Goal: Task Accomplishment & Management: Use online tool/utility

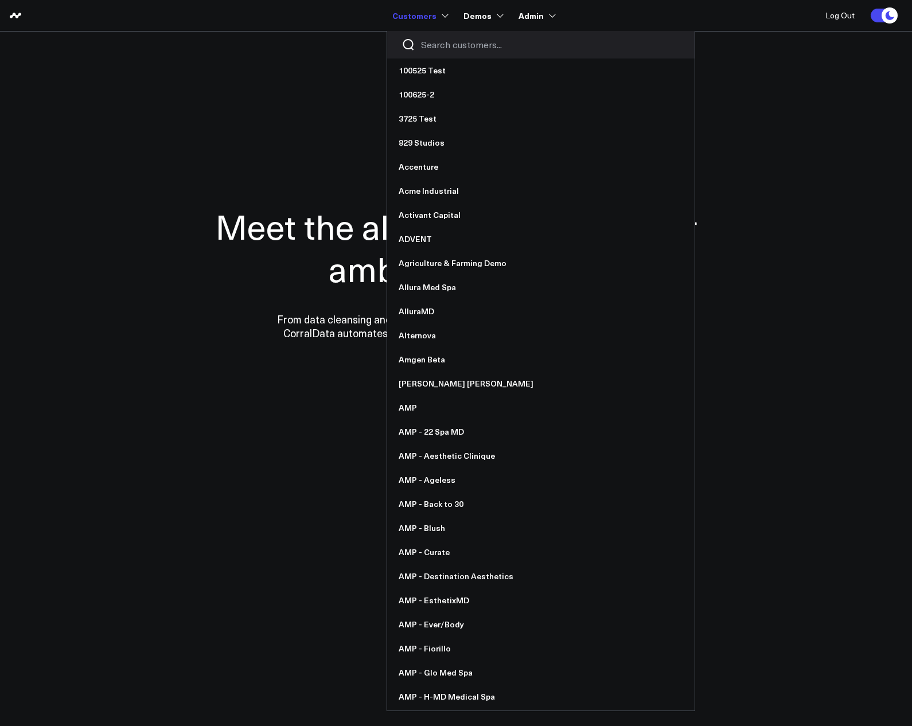
click at [449, 52] on div at bounding box center [540, 45] width 307 height 28
click at [448, 47] on input "Search customers input" at bounding box center [550, 44] width 259 height 13
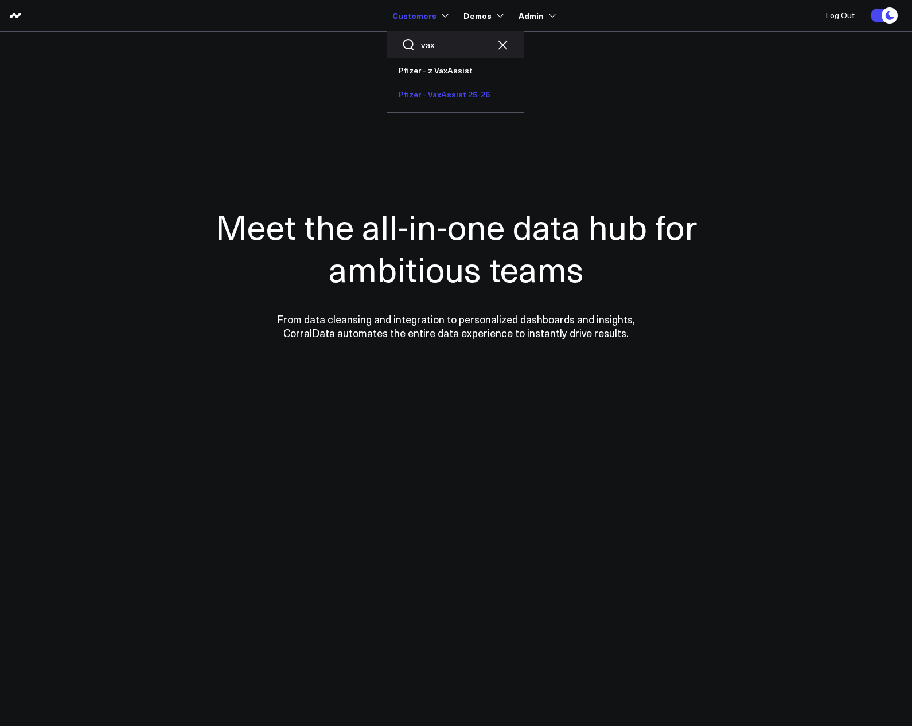
type input "vax"
click at [448, 89] on link "Pfizer - VaxAssist 25-26" at bounding box center [455, 95] width 136 height 24
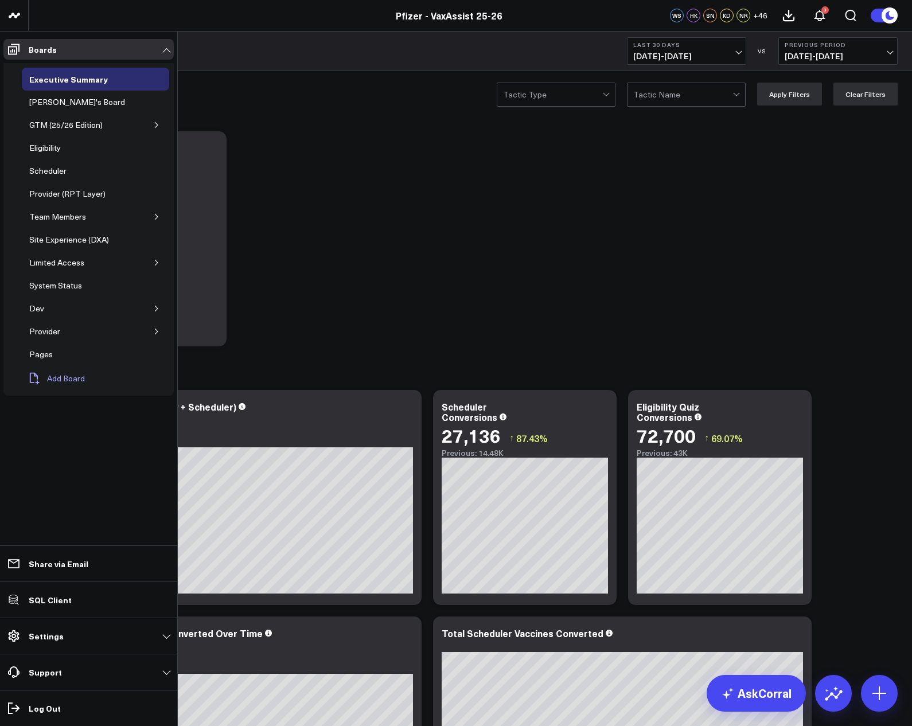
click at [66, 377] on span "Add Board" at bounding box center [66, 378] width 38 height 9
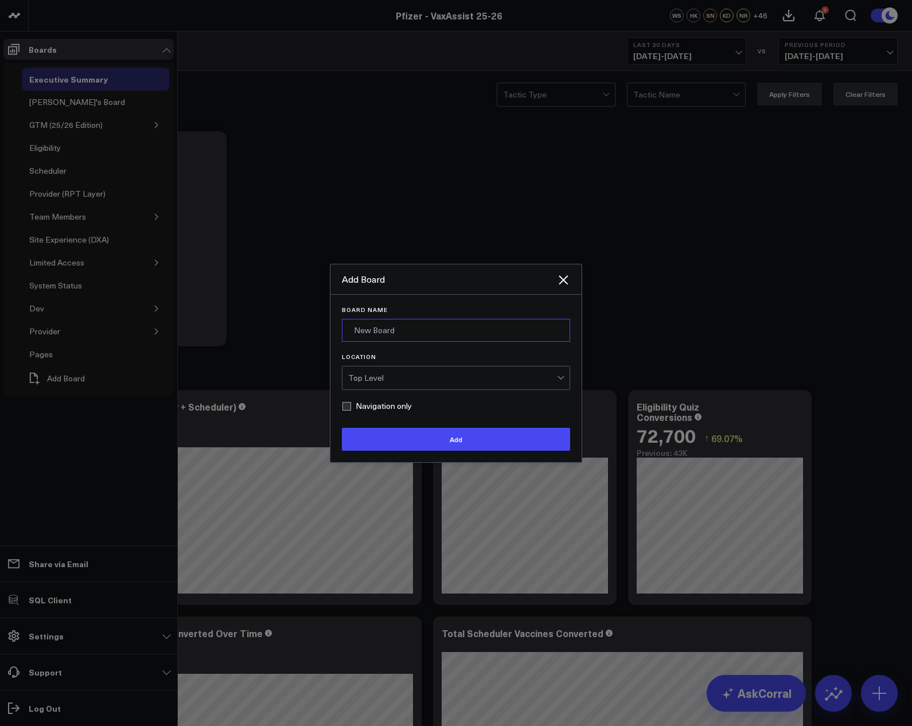
click at [404, 322] on input "Board Name" at bounding box center [456, 330] width 228 height 23
type input "Exec Summary Snapshot 1 Temp"
click at [385, 377] on div "Top Level" at bounding box center [452, 377] width 209 height 9
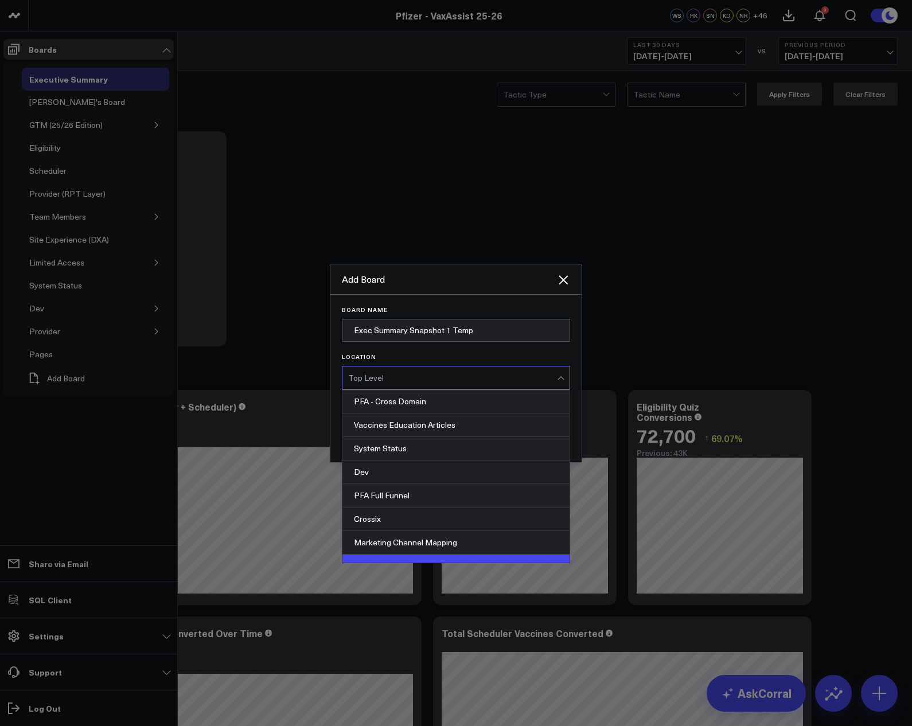
scroll to position [483, 0]
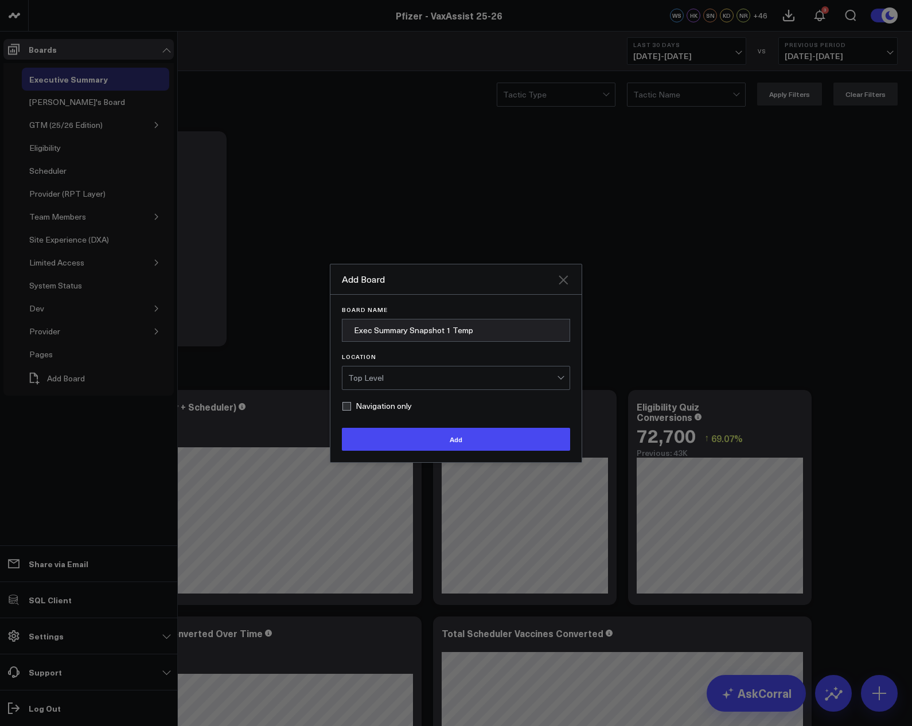
click at [563, 279] on icon "Close" at bounding box center [562, 279] width 9 height 9
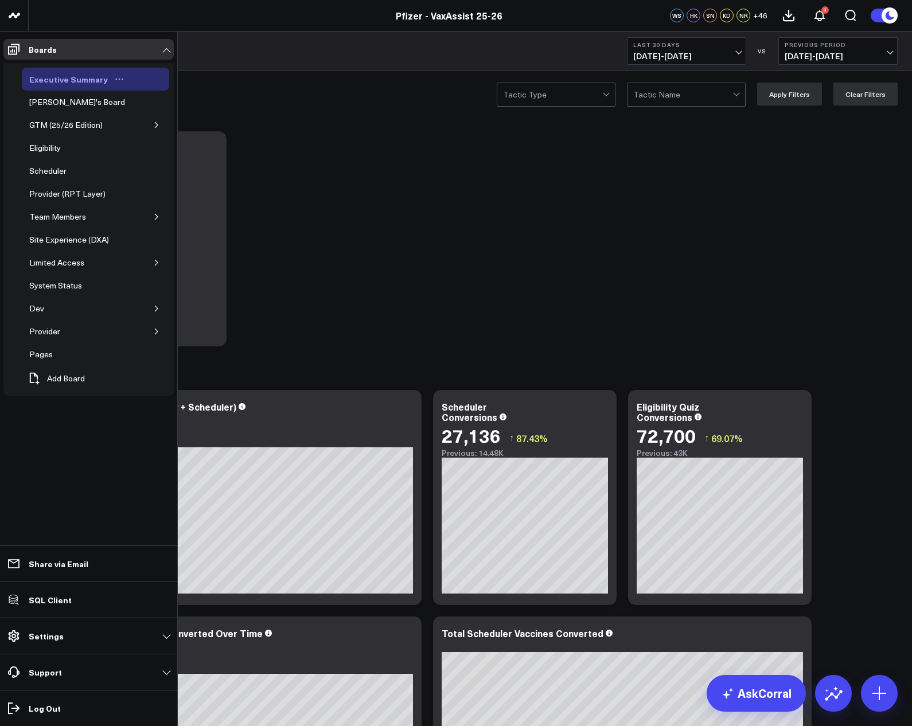
click at [116, 78] on icon "Open board menu" at bounding box center [119, 79] width 9 height 9
click at [143, 136] on icon at bounding box center [138, 139] width 10 height 10
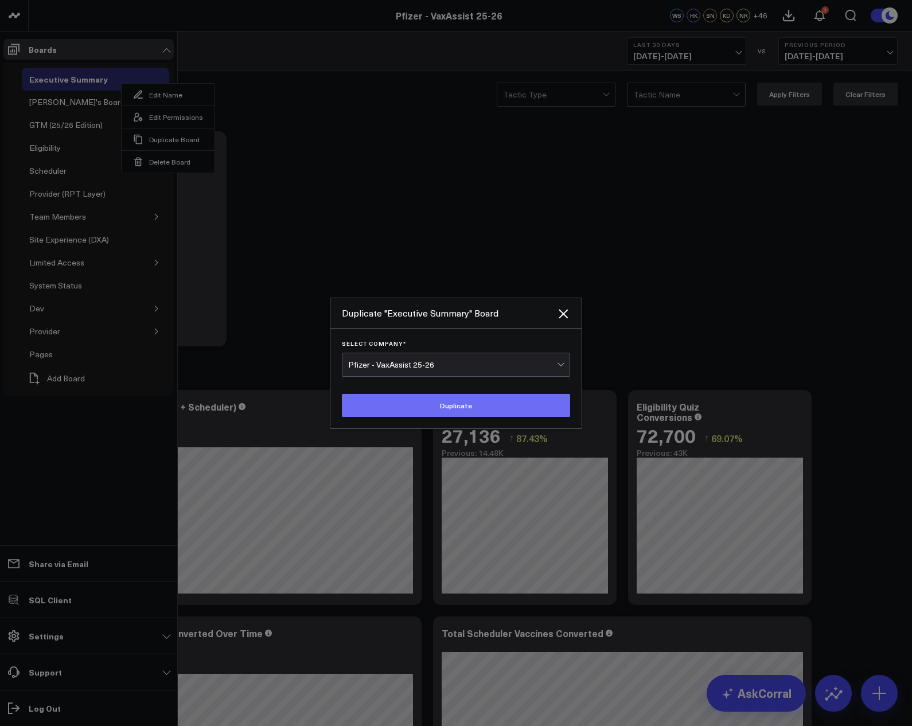
click at [436, 402] on button "Duplicate" at bounding box center [456, 405] width 228 height 23
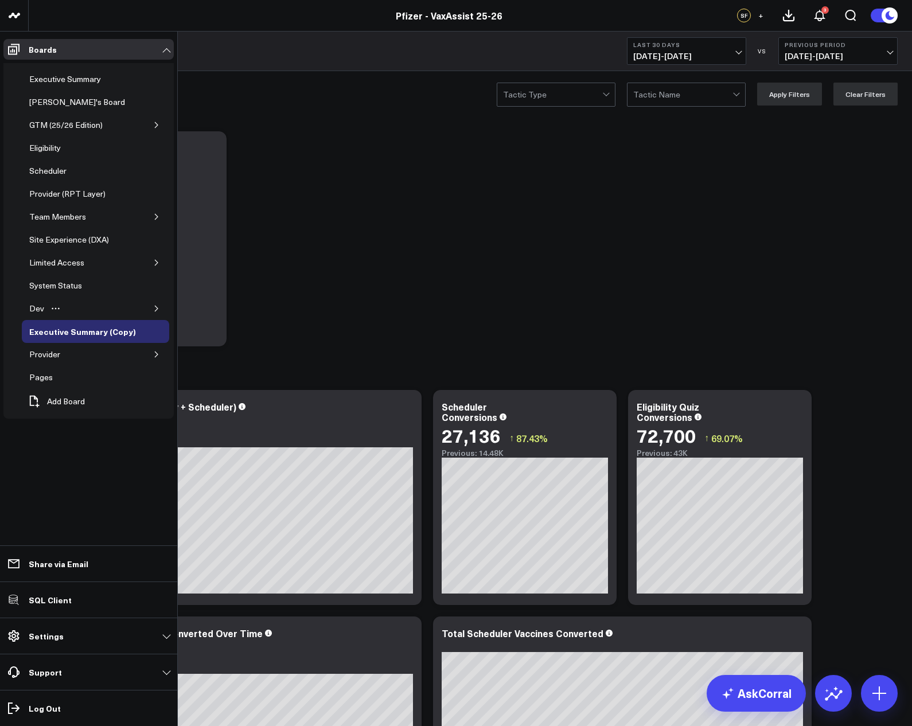
click at [155, 310] on icon "button" at bounding box center [156, 308] width 7 height 7
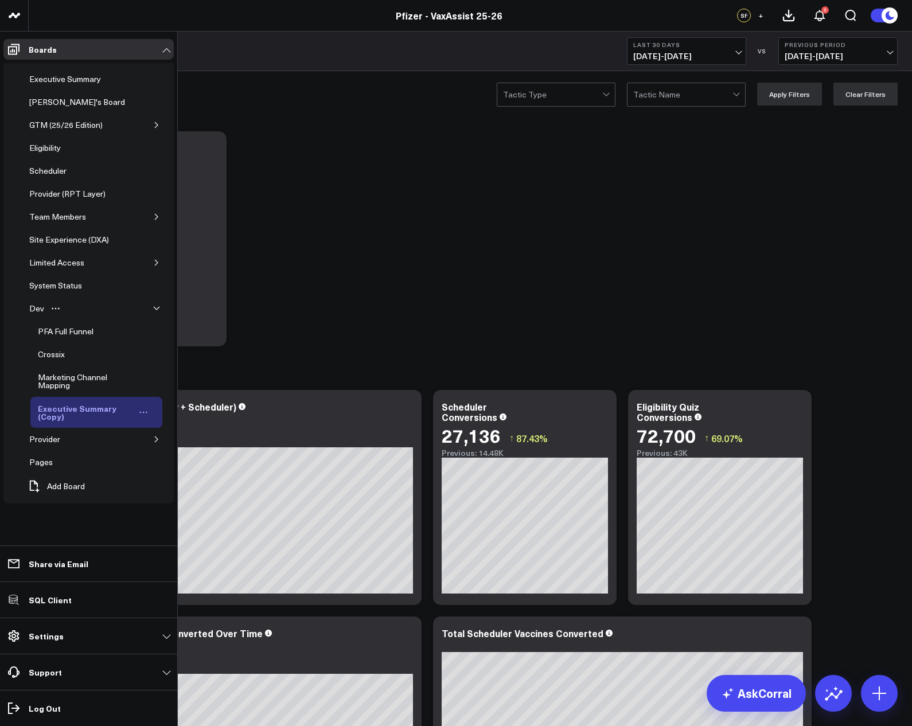
click at [140, 410] on icon "Open board menu" at bounding box center [143, 412] width 9 height 9
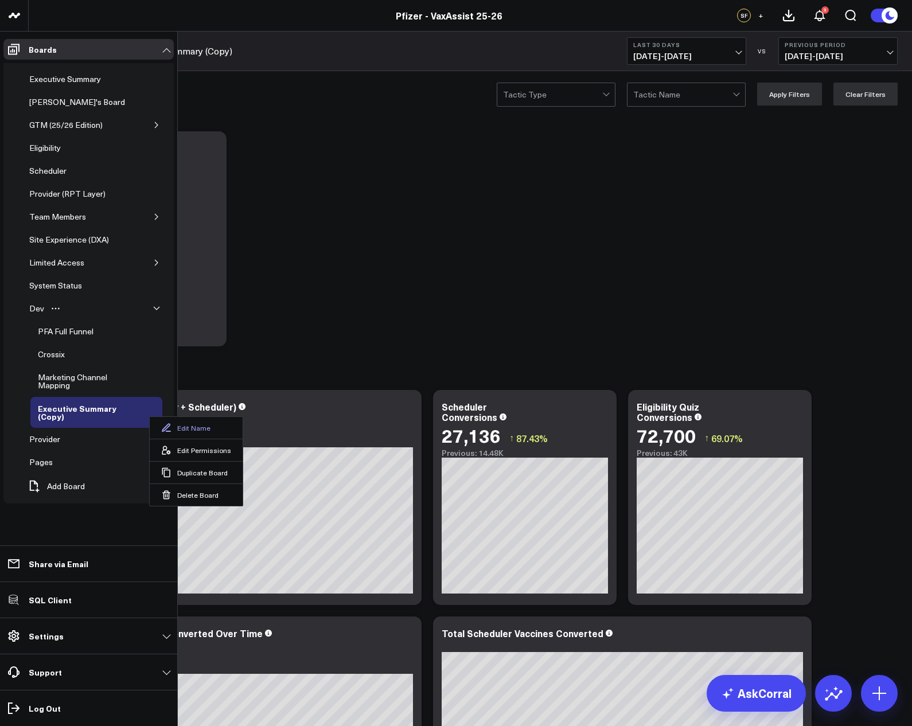
click at [167, 425] on icon at bounding box center [166, 427] width 9 height 9
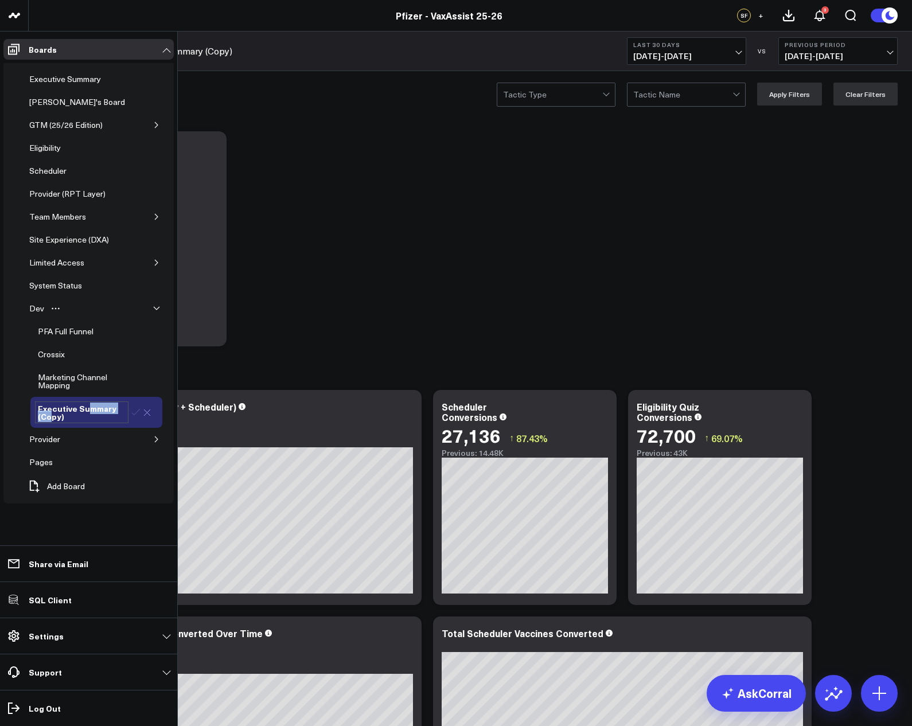
drag, startPoint x: 84, startPoint y: 413, endPoint x: 52, endPoint y: 416, distance: 32.2
click at [52, 416] on div "Executive Summary (Copy)" at bounding box center [81, 412] width 93 height 22
click at [76, 418] on div "Executive Summary (Copy)" at bounding box center [81, 412] width 93 height 22
click at [50, 416] on div "Executive Summary (Copy)" at bounding box center [81, 412] width 93 height 22
click at [58, 417] on div "Executive Summary (Copy)" at bounding box center [81, 412] width 93 height 22
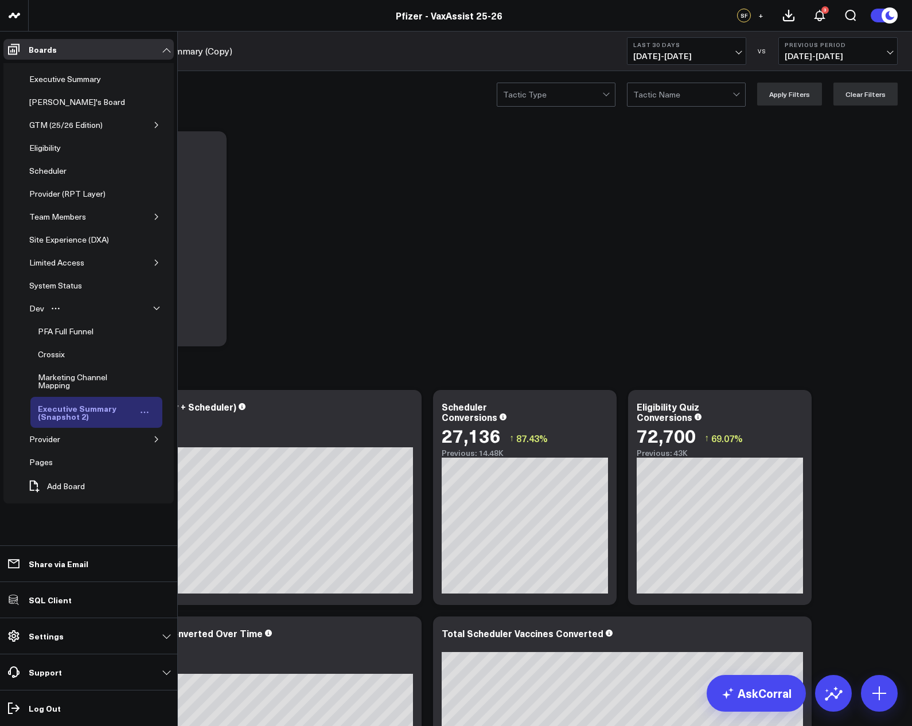
click at [144, 412] on icon "Open board menu" at bounding box center [144, 413] width 2 height 2
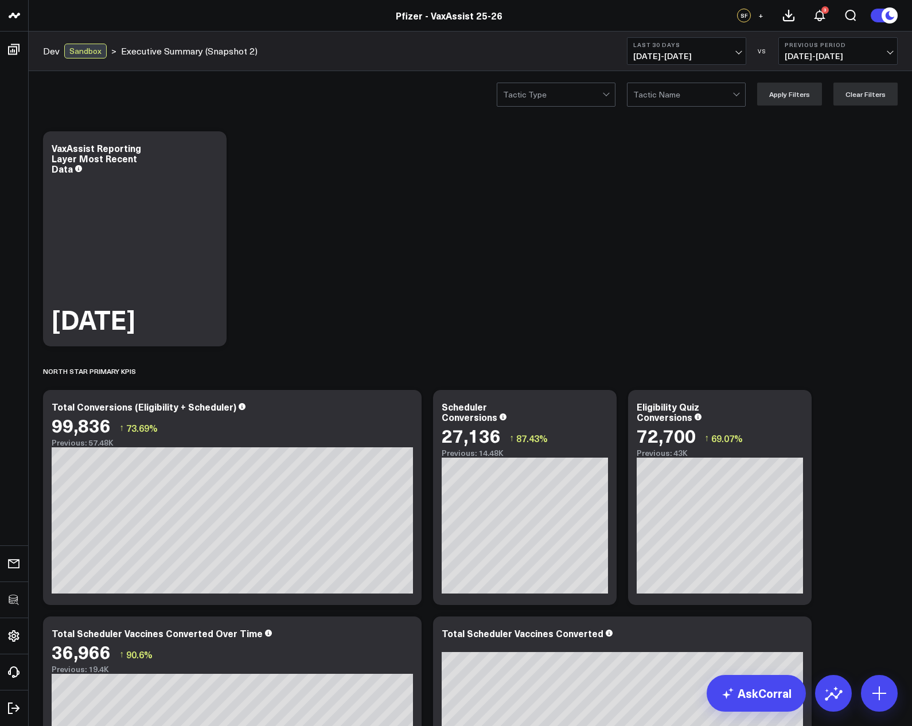
click at [407, 412] on icon at bounding box center [406, 408] width 14 height 14
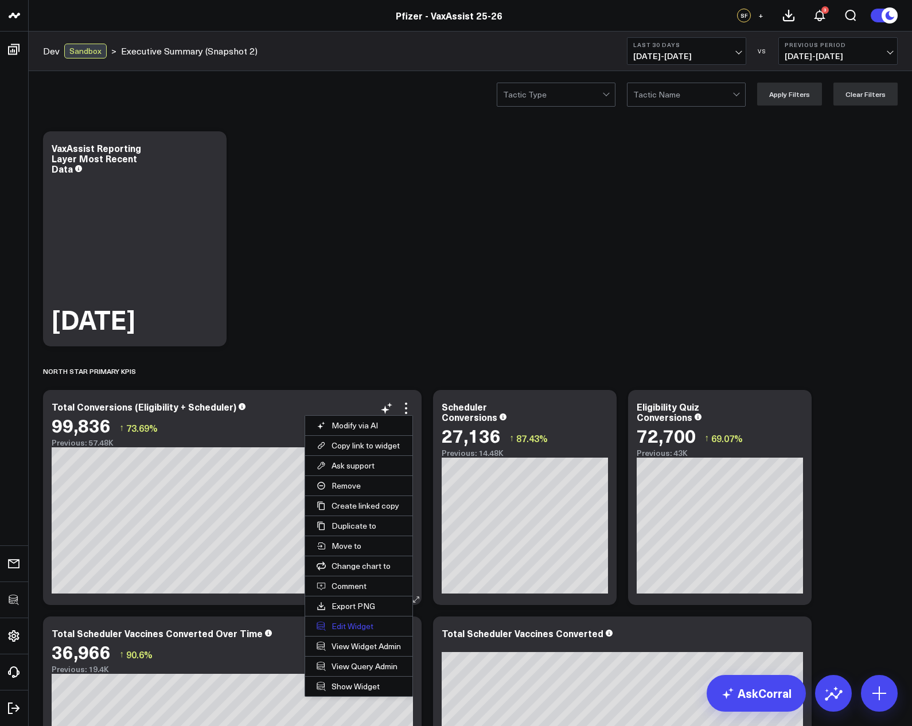
click at [359, 622] on button "Edit Widget" at bounding box center [358, 625] width 107 height 19
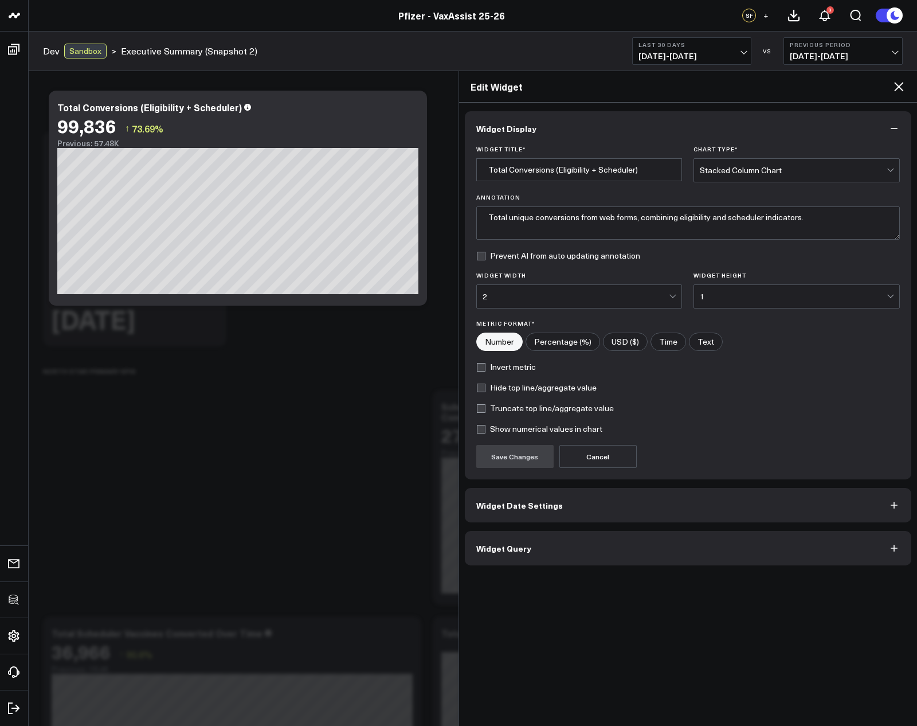
click at [521, 552] on span "Widget Query" at bounding box center [503, 548] width 55 height 9
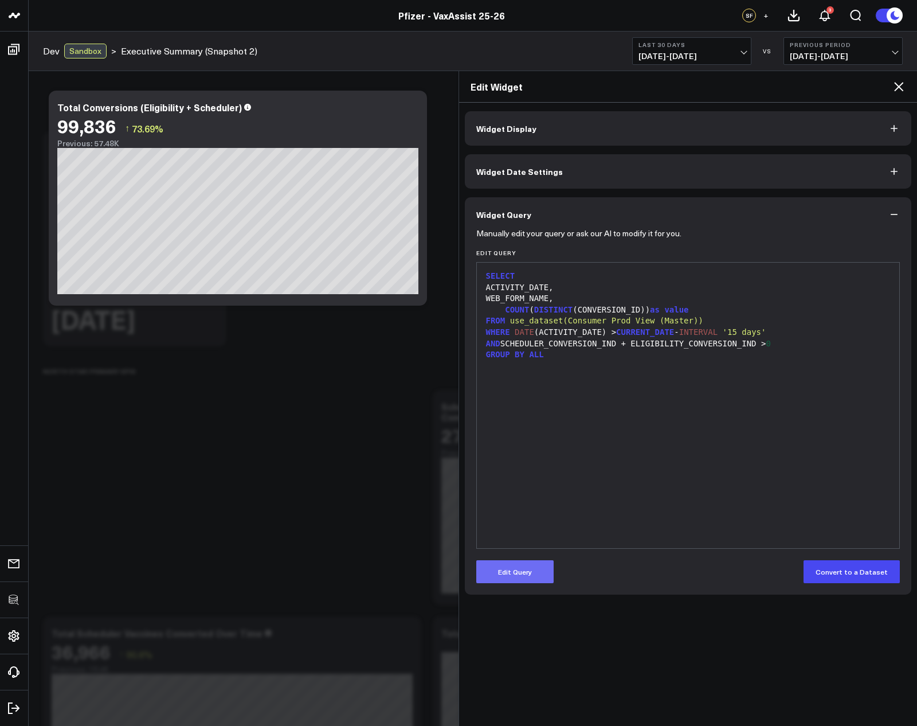
click at [524, 575] on button "Edit Query" at bounding box center [514, 571] width 77 height 23
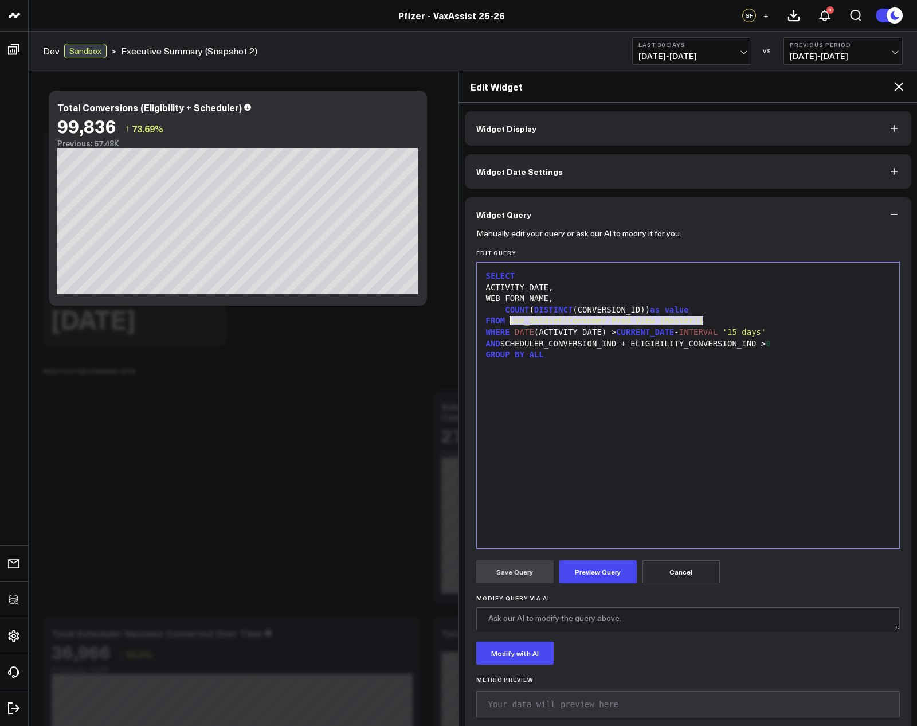
drag, startPoint x: 703, startPoint y: 320, endPoint x: 540, endPoint y: 320, distance: 163.4
click at [540, 320] on span "use_dataset(Consumer Prod View (Master))" at bounding box center [606, 320] width 193 height 9
copy div "use_dataset(Consumer Prod View (Master))"
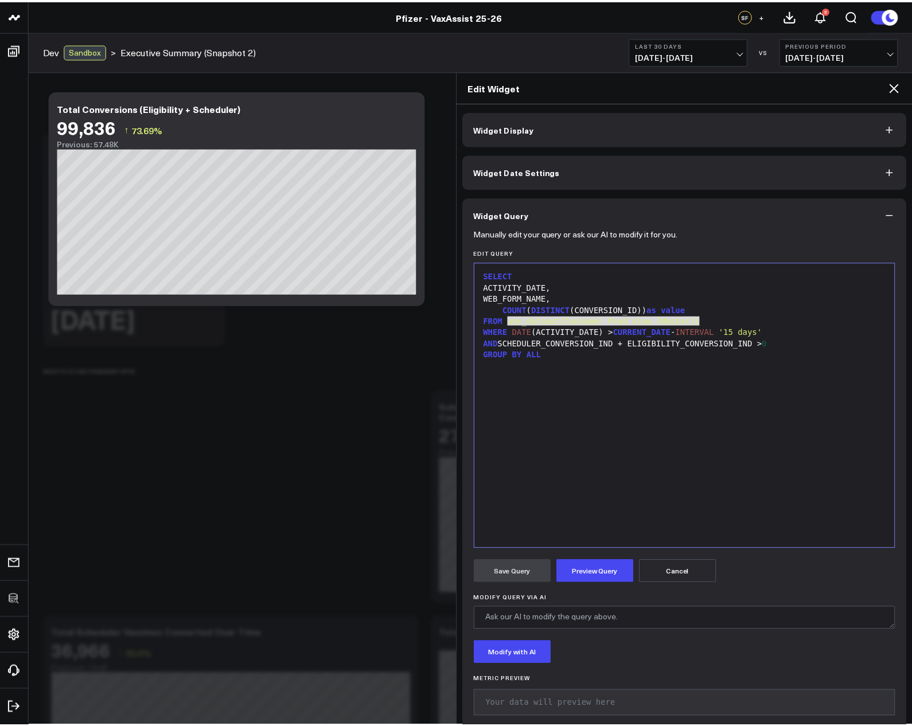
scroll to position [19, 0]
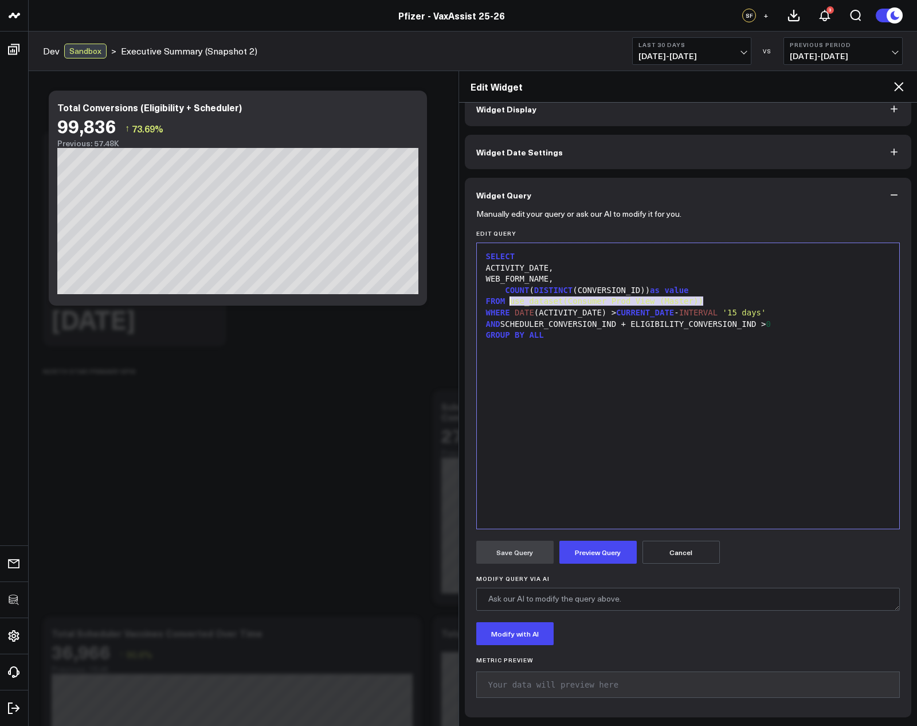
click at [897, 86] on icon at bounding box center [899, 87] width 14 height 14
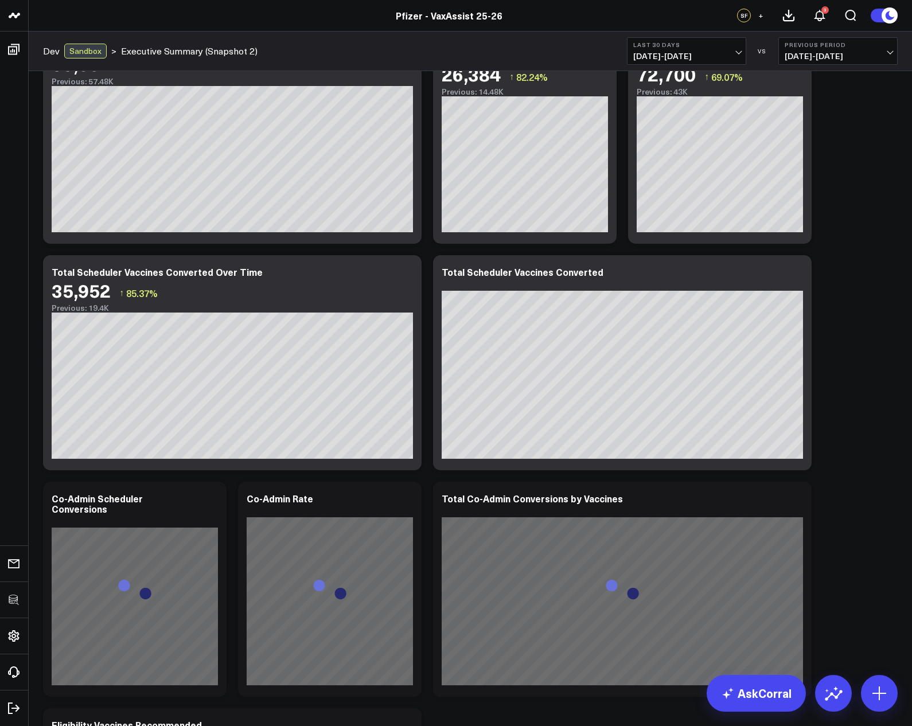
scroll to position [354, 0]
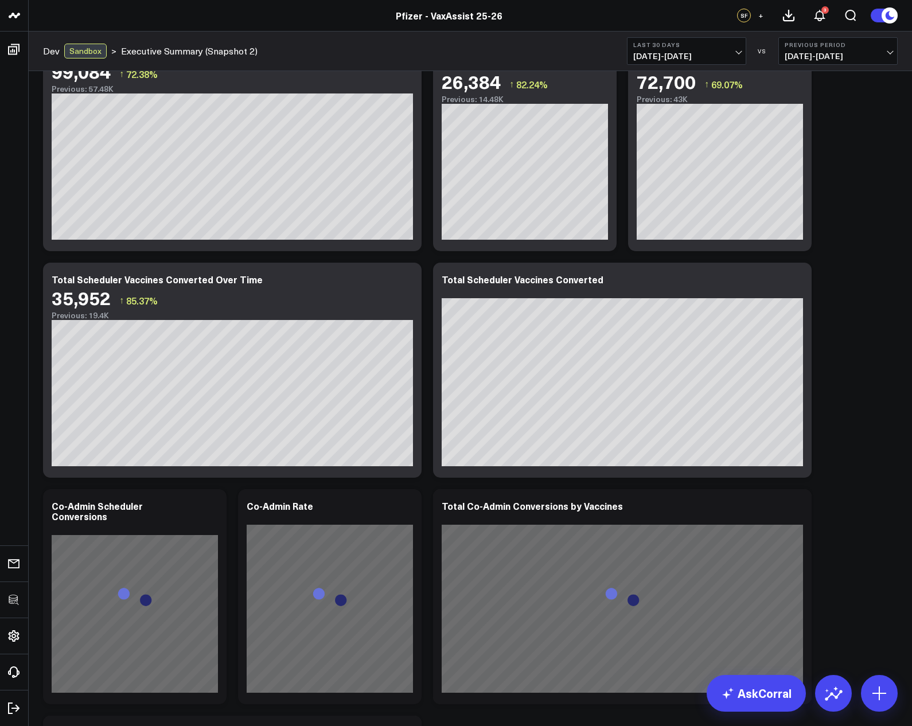
click at [656, 48] on b "Last 30 Days" at bounding box center [686, 44] width 107 height 7
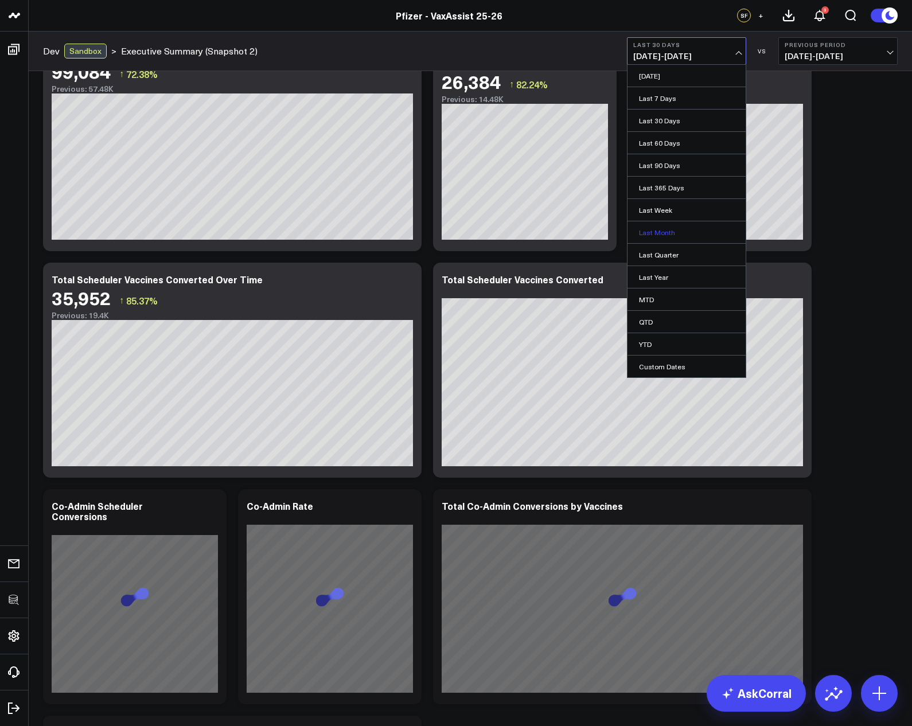
click at [656, 234] on link "Last Month" at bounding box center [686, 232] width 118 height 22
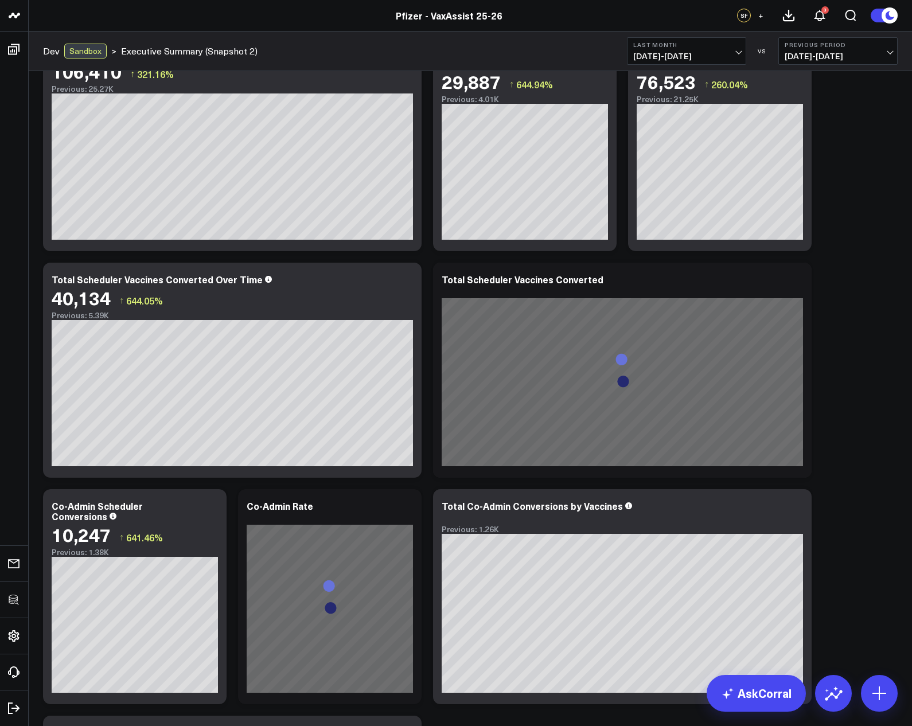
click at [827, 48] on b "Previous Period" at bounding box center [837, 44] width 107 height 7
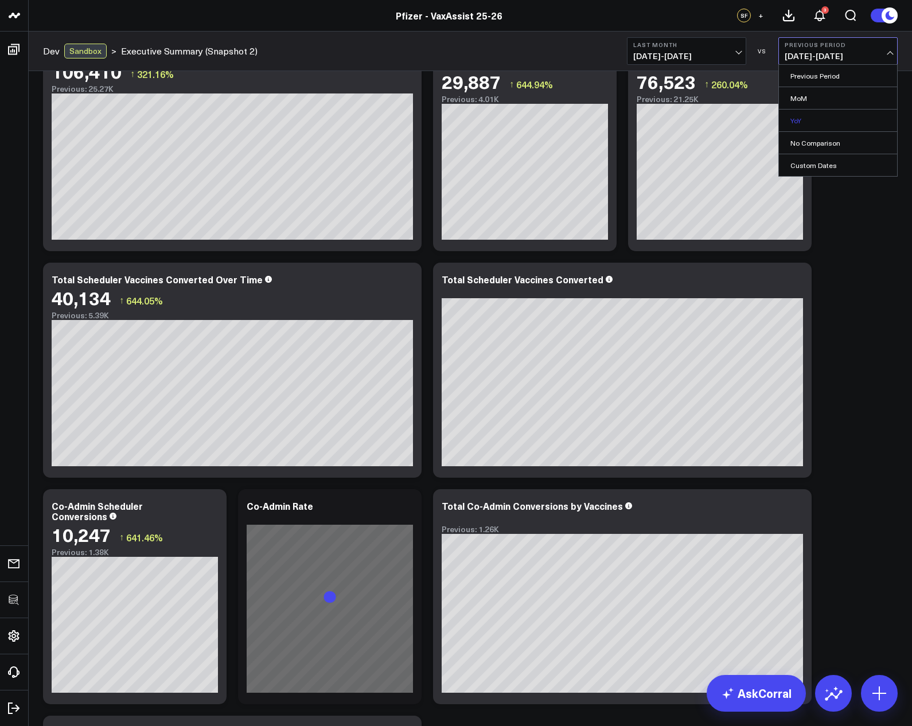
click at [817, 122] on link "YoY" at bounding box center [838, 121] width 118 height 22
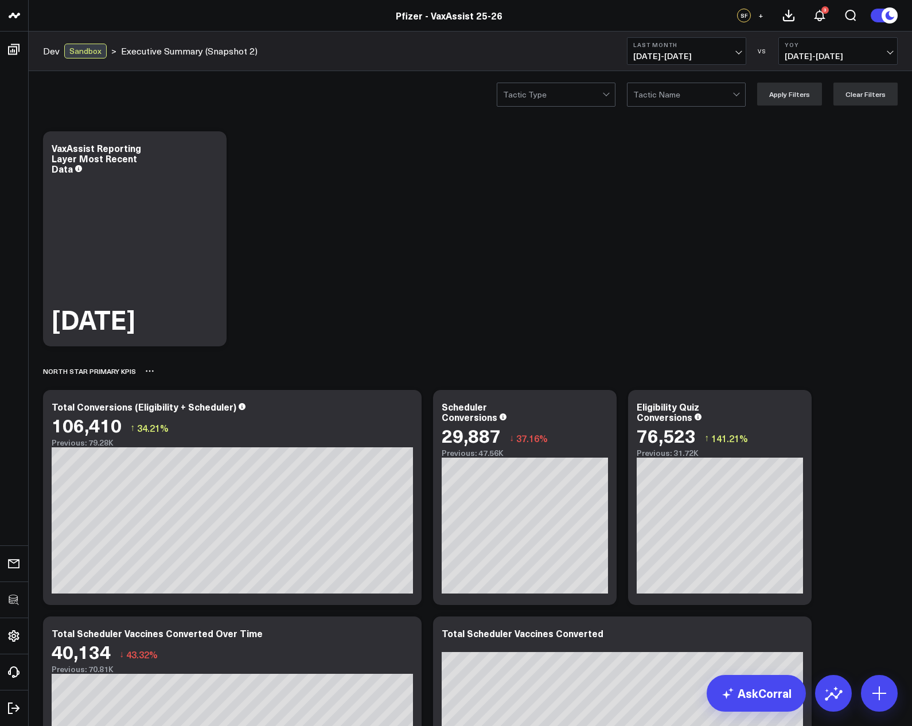
click at [683, 358] on div "North Star Primary KPIs" at bounding box center [470, 371] width 854 height 26
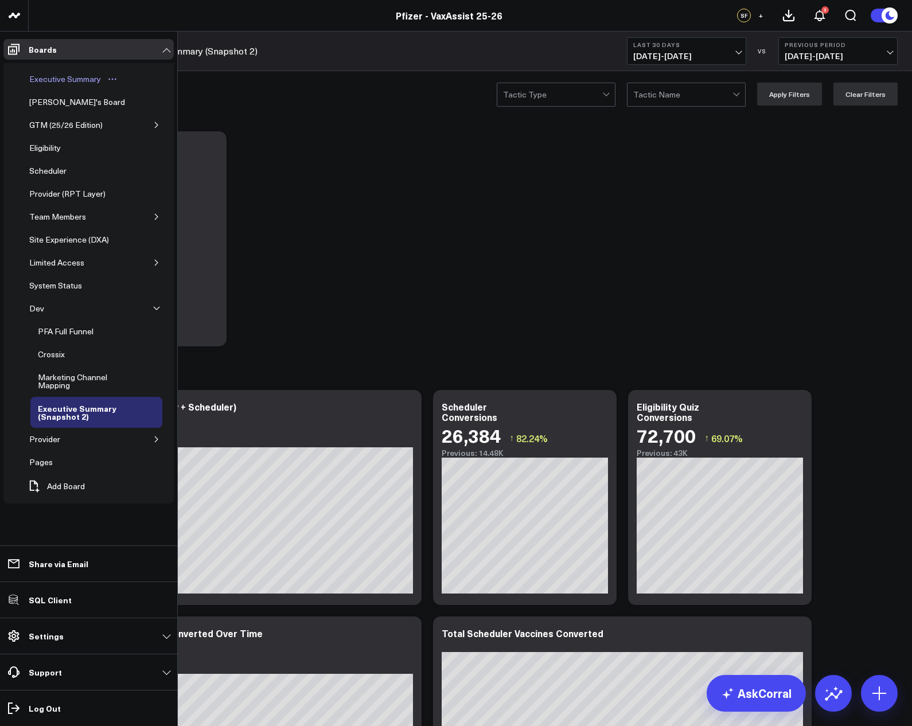
click at [37, 71] on link "Executive Summary" at bounding box center [74, 79] width 104 height 23
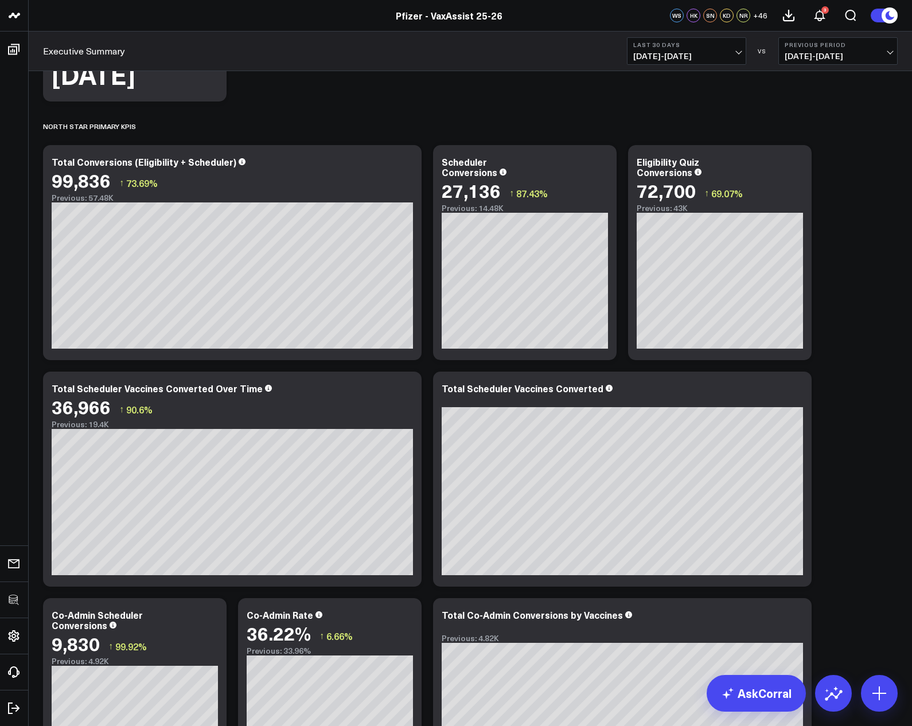
scroll to position [362, 0]
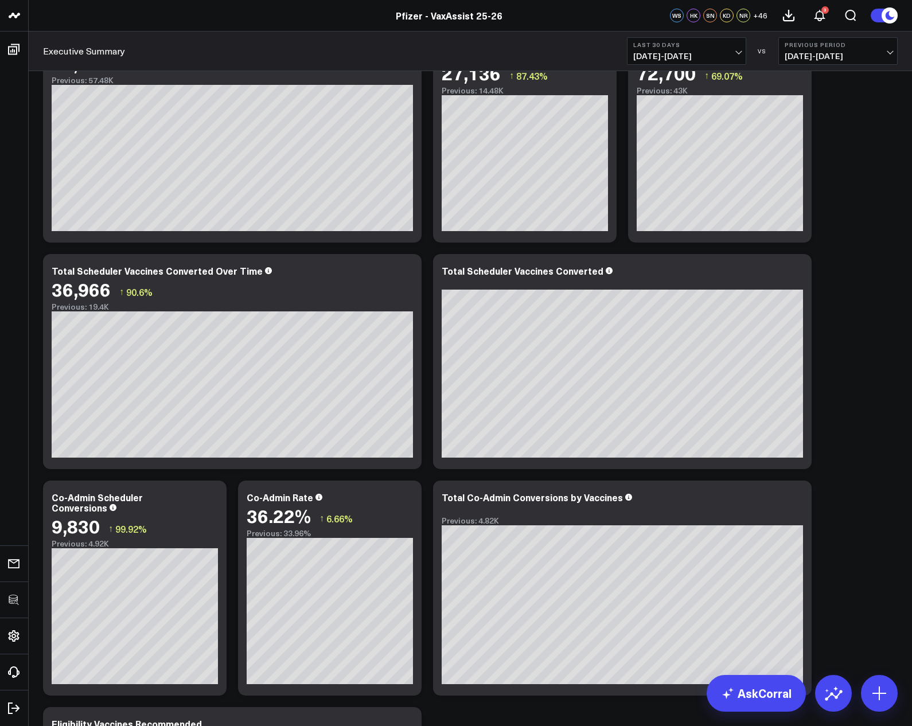
click at [674, 53] on span "[DATE] - [DATE]" at bounding box center [686, 56] width 107 height 9
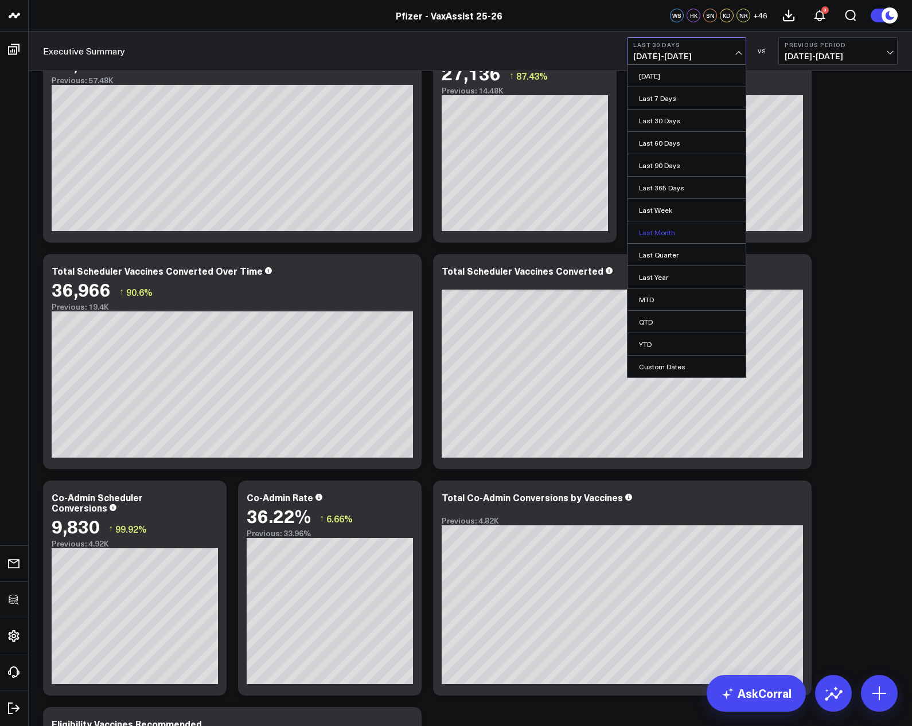
click at [669, 229] on link "Last Month" at bounding box center [686, 232] width 118 height 22
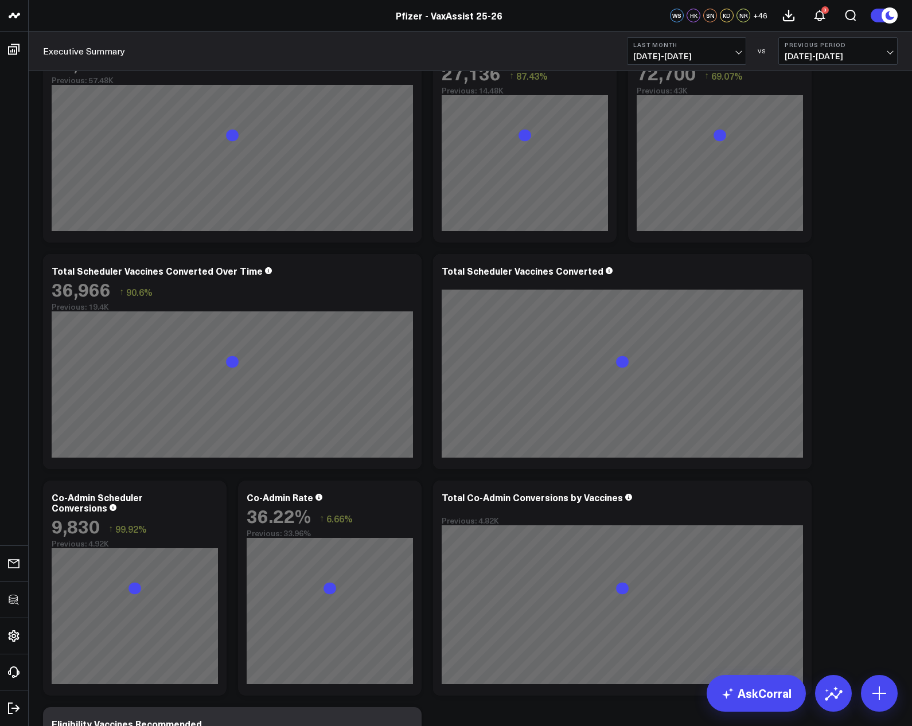
click at [839, 53] on span "08/01/25 - 08/31/25" at bounding box center [837, 56] width 107 height 9
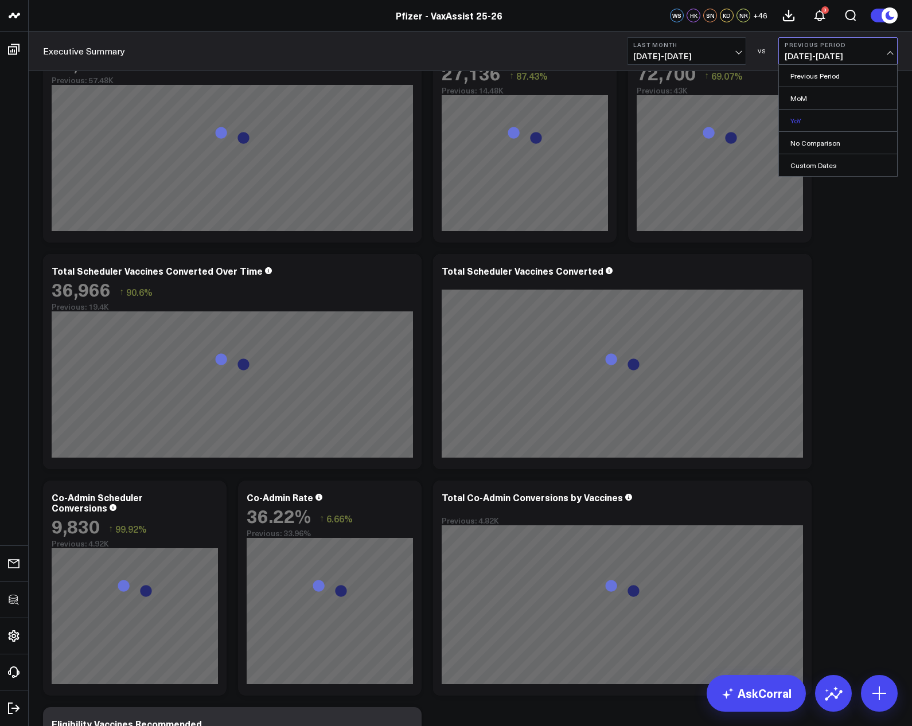
click at [817, 121] on link "YoY" at bounding box center [838, 121] width 118 height 22
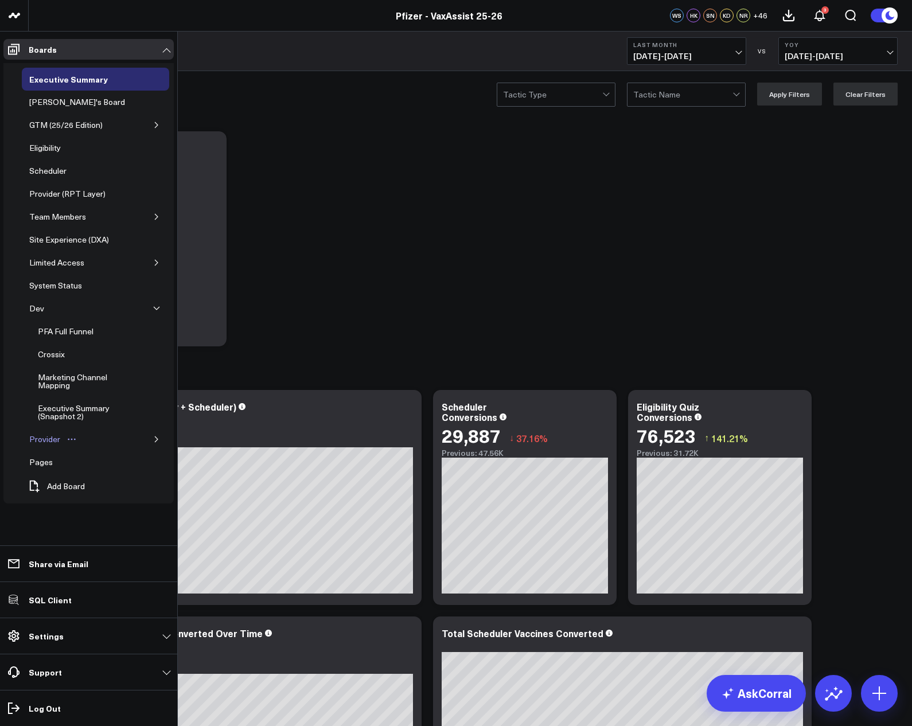
click at [44, 436] on div "Provider" at bounding box center [44, 439] width 37 height 14
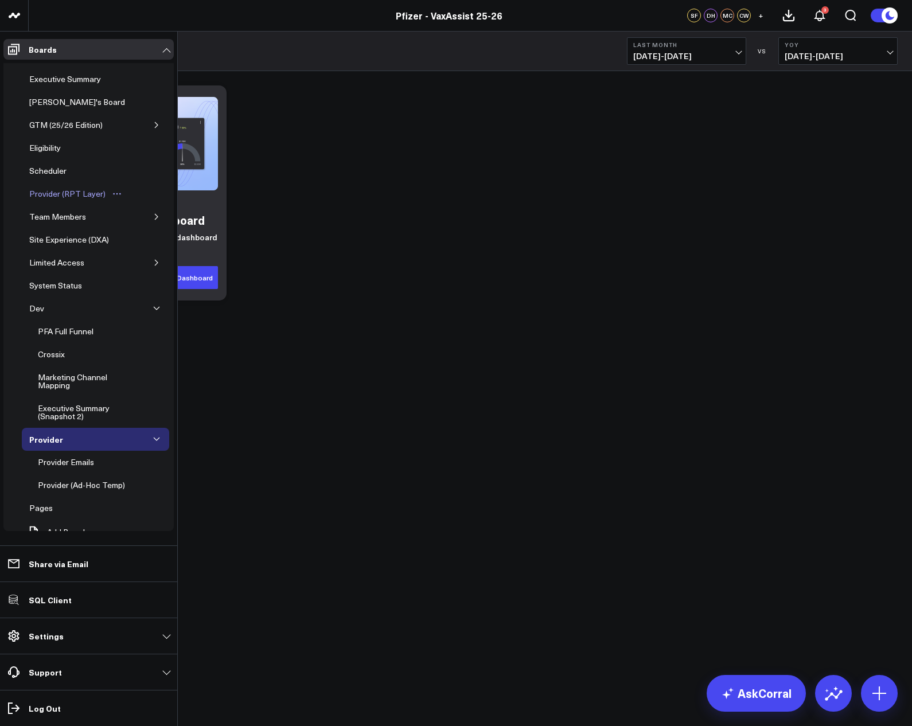
click at [54, 194] on div "Provider (RPT Layer)" at bounding box center [67, 194] width 82 height 14
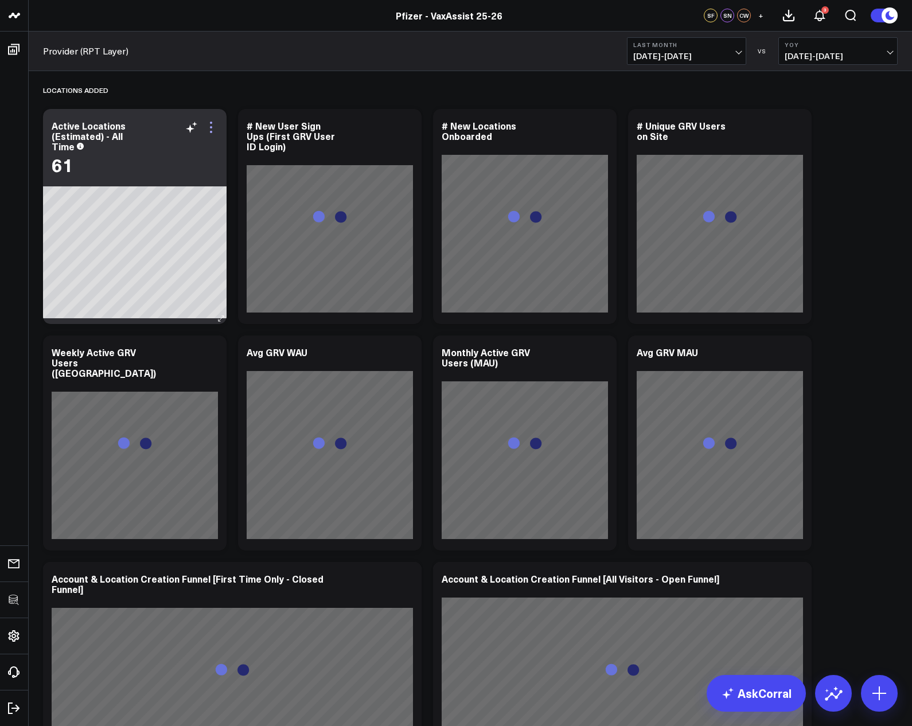
click at [213, 130] on icon at bounding box center [211, 127] width 14 height 14
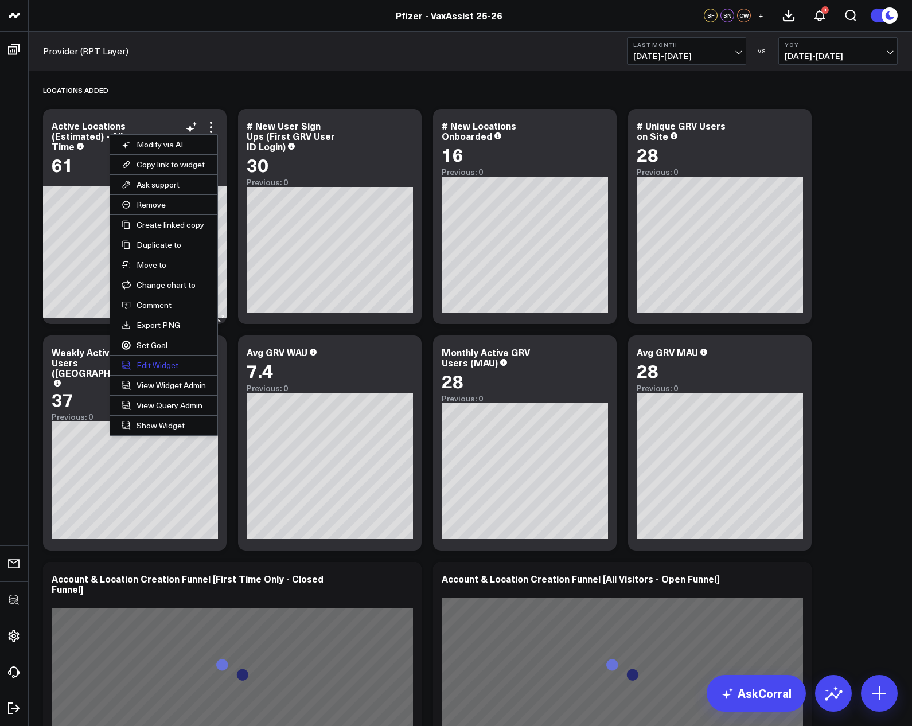
click at [155, 363] on button "Edit Widget" at bounding box center [163, 364] width 107 height 19
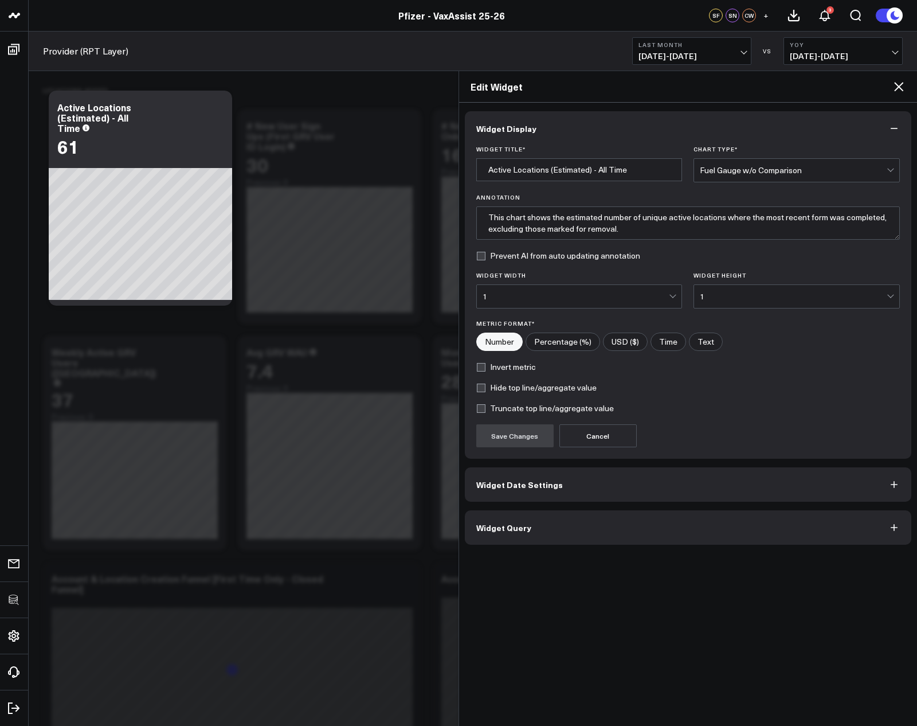
click at [640, 520] on button "Widget Query" at bounding box center [688, 527] width 447 height 34
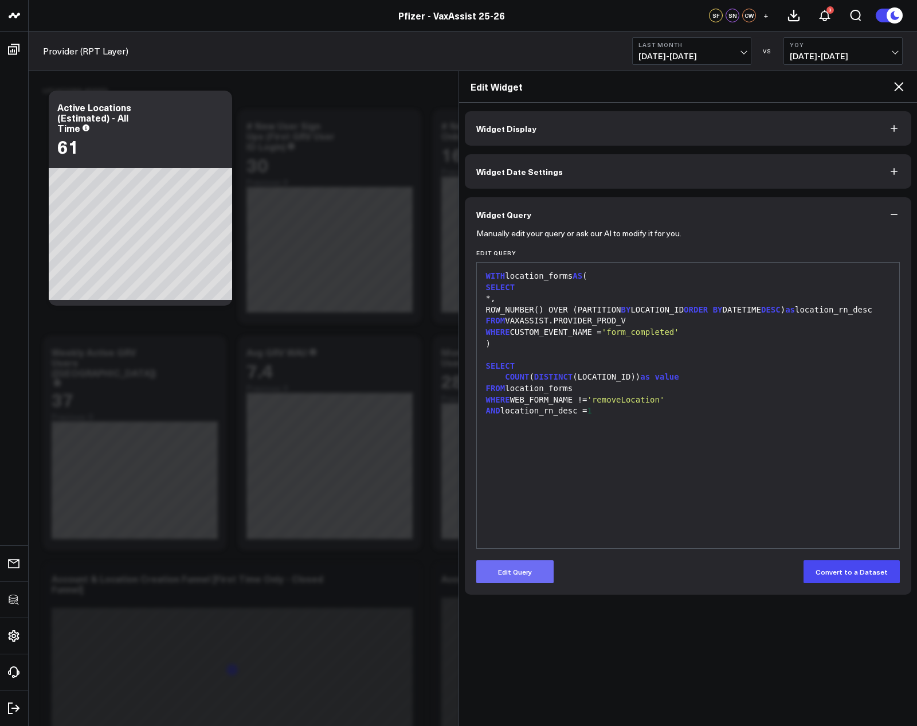
click at [542, 567] on button "Edit Query" at bounding box center [514, 571] width 77 height 23
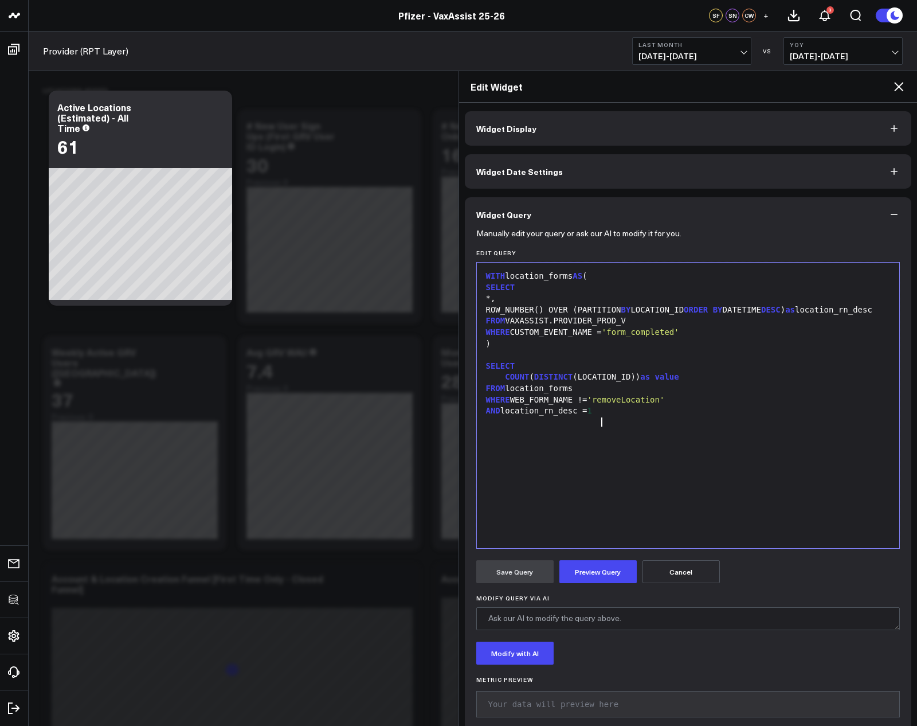
click at [595, 459] on div "WITH location_forms AS ( SELECT *, ROW_NUMBER() OVER (PARTITION BY LOCATION_ID …" at bounding box center [689, 405] width 412 height 274
drag, startPoint x: 635, startPoint y: 329, endPoint x: 510, endPoint y: 334, distance: 124.5
click at [510, 327] on div "FROM VAXASSIST.PROVIDER_PROD_V" at bounding box center [689, 320] width 412 height 11
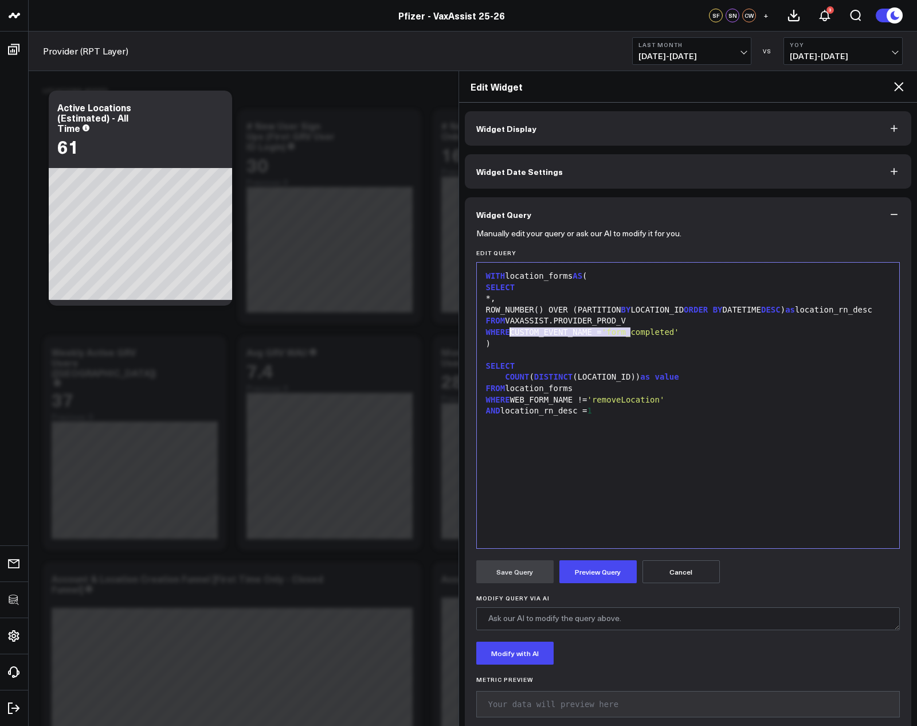
copy div "VAXASSIST.PROVIDER_PROD_V"
click at [896, 87] on icon at bounding box center [899, 87] width 14 height 14
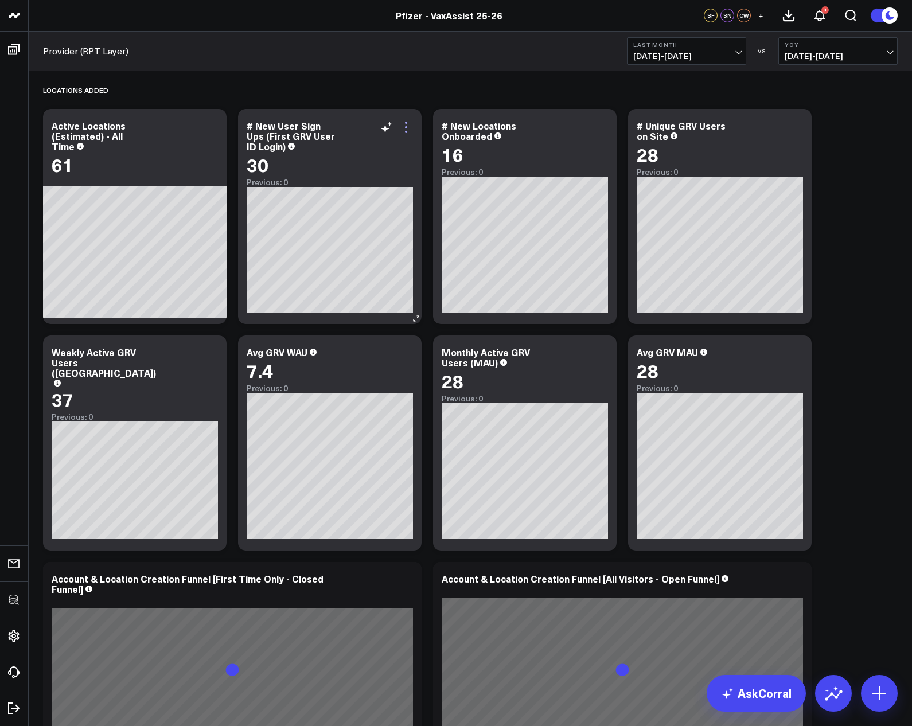
click at [409, 125] on icon at bounding box center [406, 127] width 14 height 14
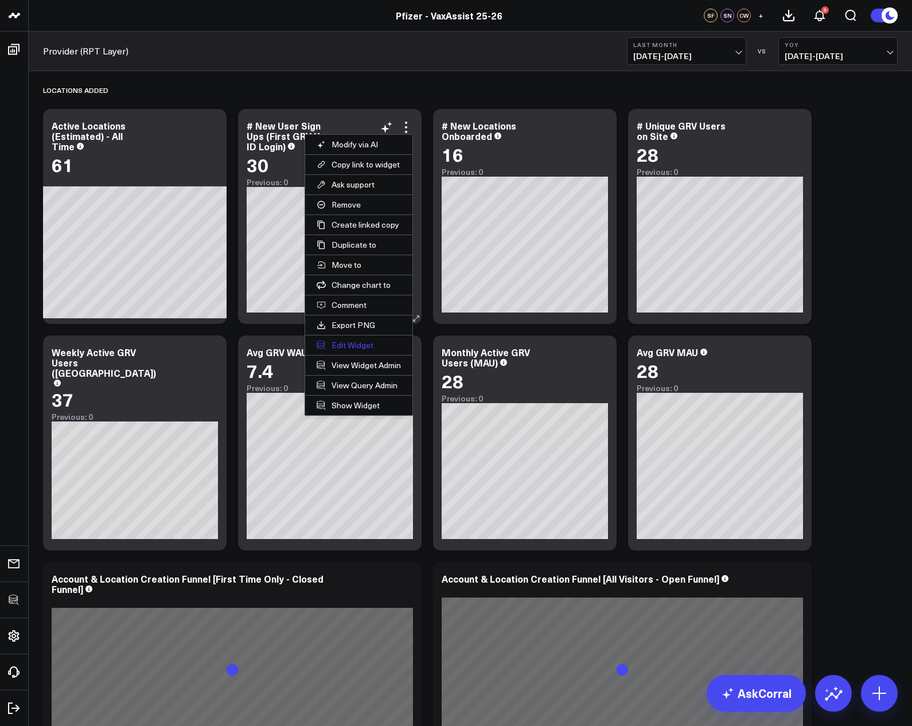
click at [358, 346] on button "Edit Widget" at bounding box center [358, 344] width 107 height 19
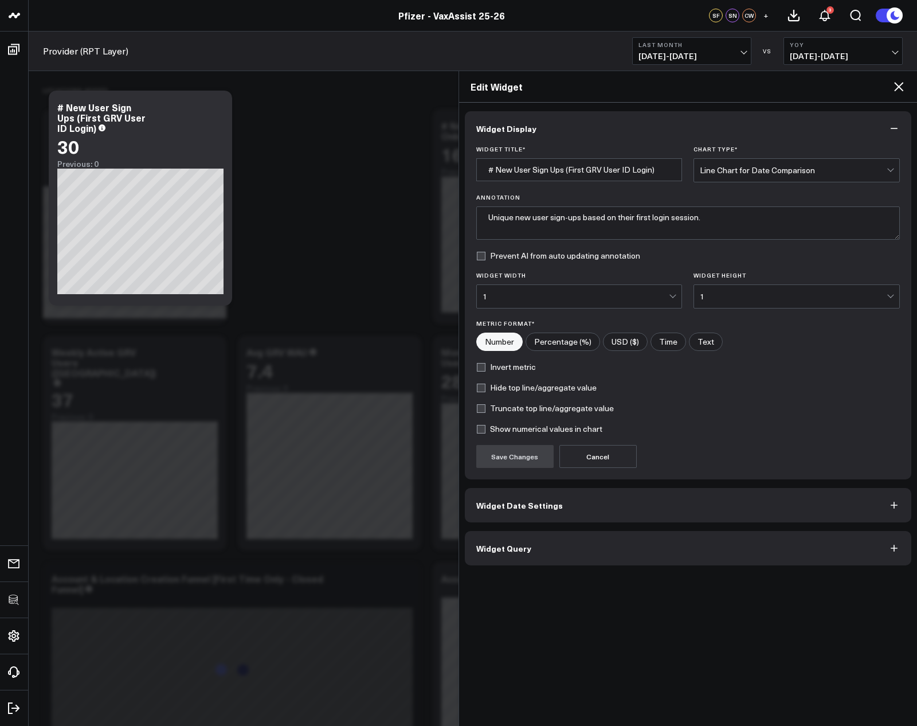
drag, startPoint x: 567, startPoint y: 541, endPoint x: 782, endPoint y: 173, distance: 425.8
click at [567, 541] on button "Widget Query" at bounding box center [688, 548] width 447 height 34
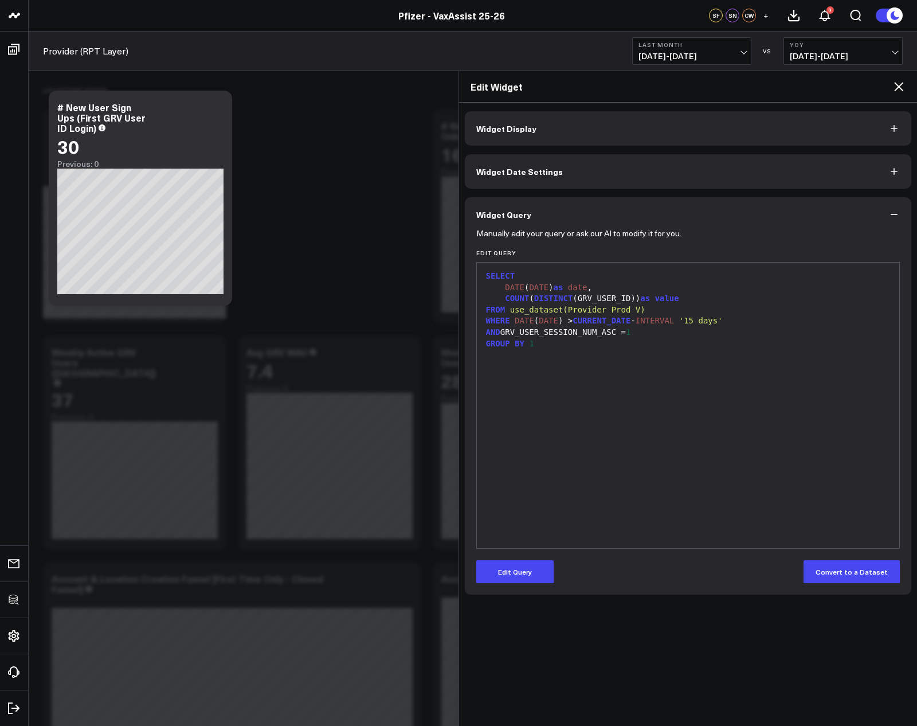
click at [895, 86] on icon at bounding box center [899, 87] width 14 height 14
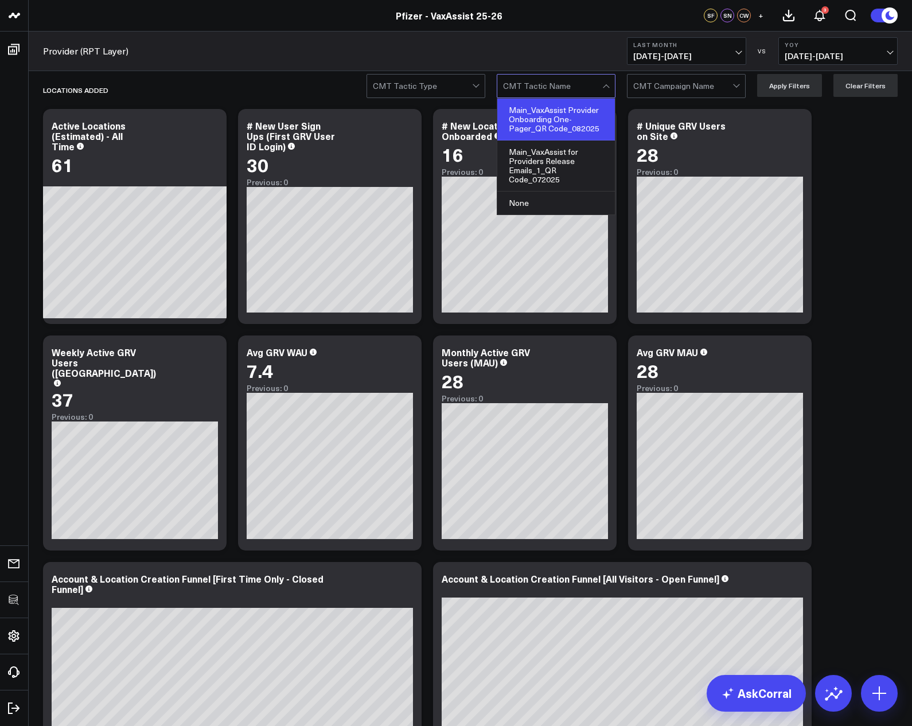
click at [558, 133] on div "Main_VaxAssist Provider Onboarding One-Pager_QR Code_082025" at bounding box center [556, 120] width 118 height 42
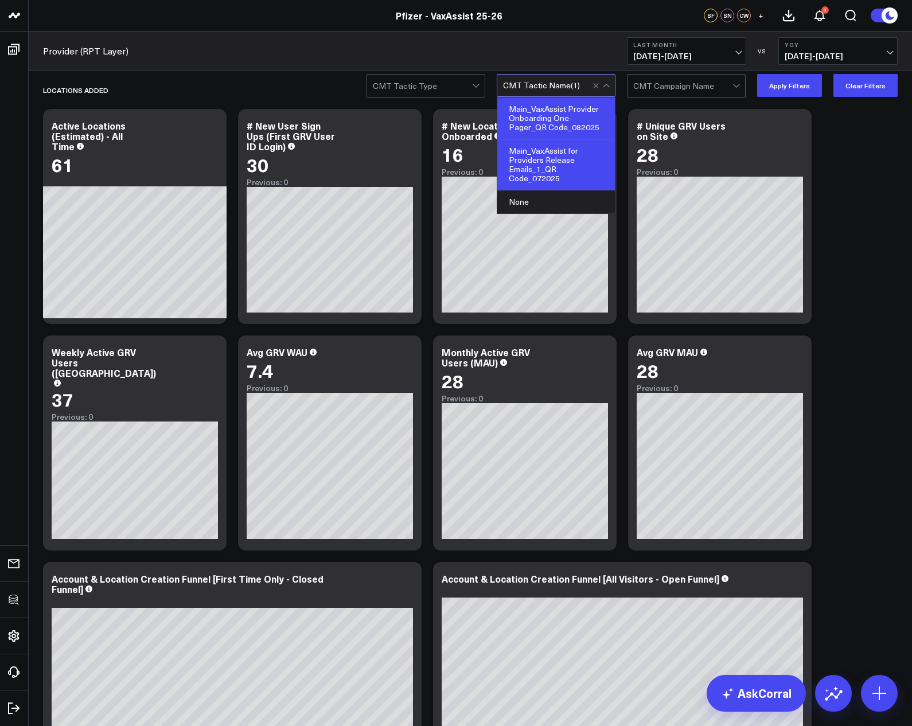
click at [562, 161] on div "Main_VaxAssist for Providers Release Emails_1_QR Code_072025" at bounding box center [556, 164] width 118 height 51
click at [797, 91] on button "Apply Filters" at bounding box center [789, 85] width 65 height 23
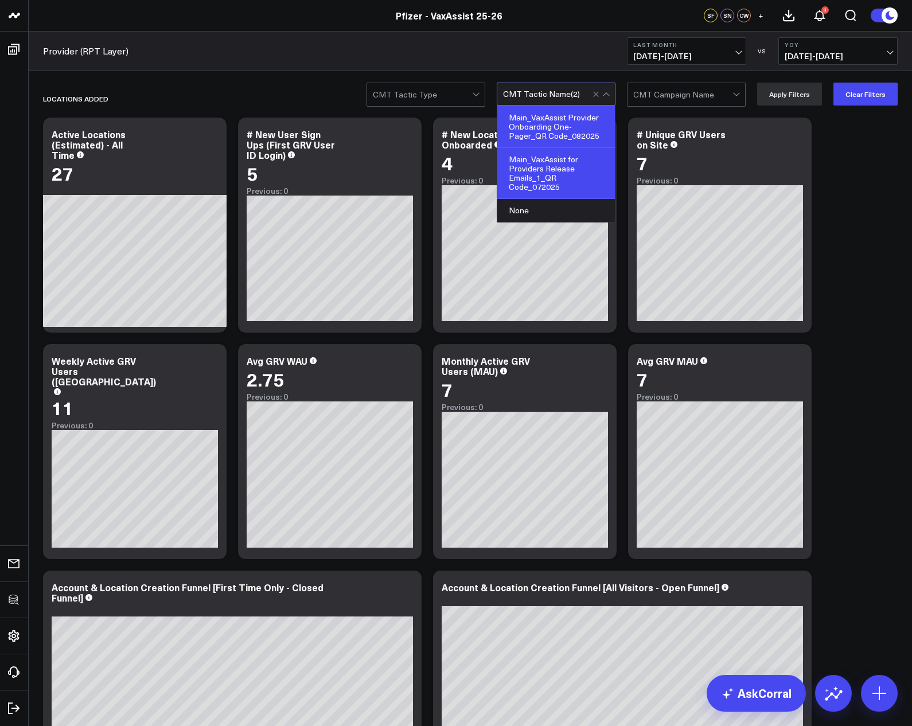
click at [542, 88] on div "CMT Tactic Name ( 2 )" at bounding box center [556, 94] width 119 height 23
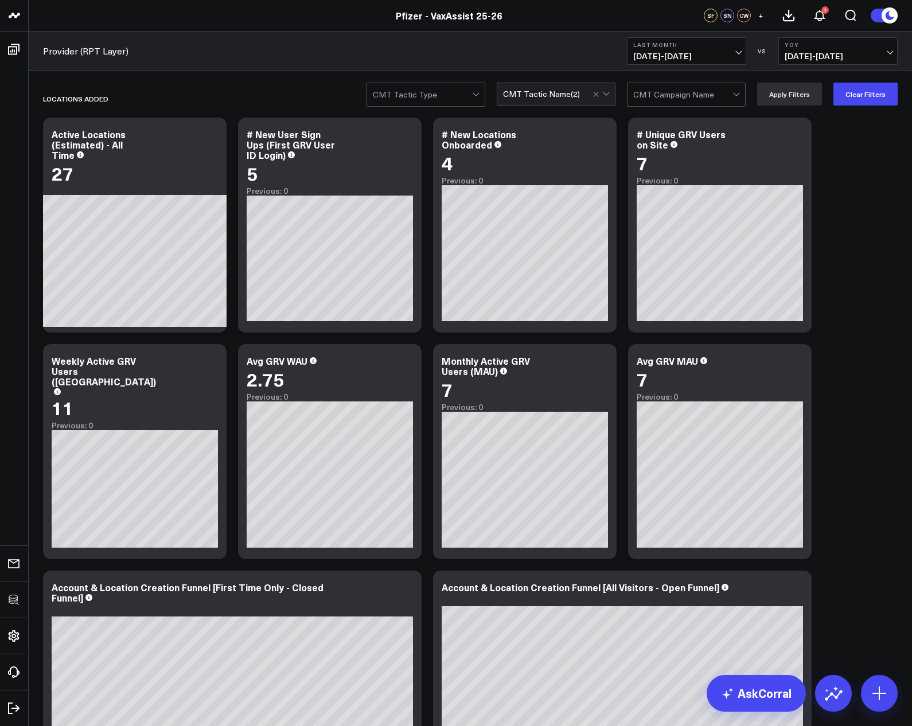
click at [692, 47] on b "Last Month" at bounding box center [686, 44] width 107 height 7
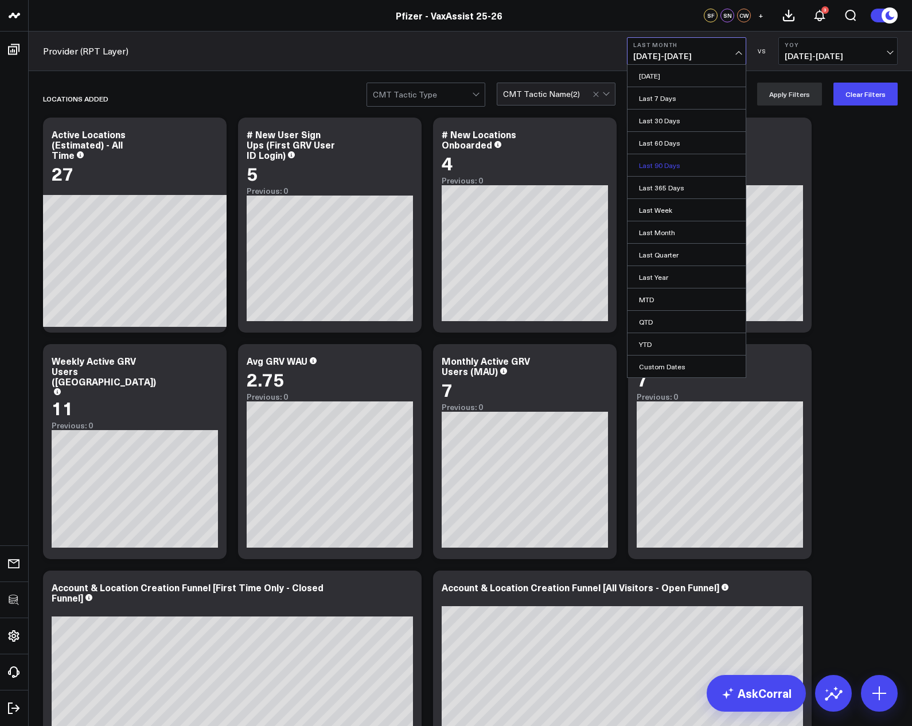
click at [677, 159] on link "Last 90 Days" at bounding box center [686, 165] width 118 height 22
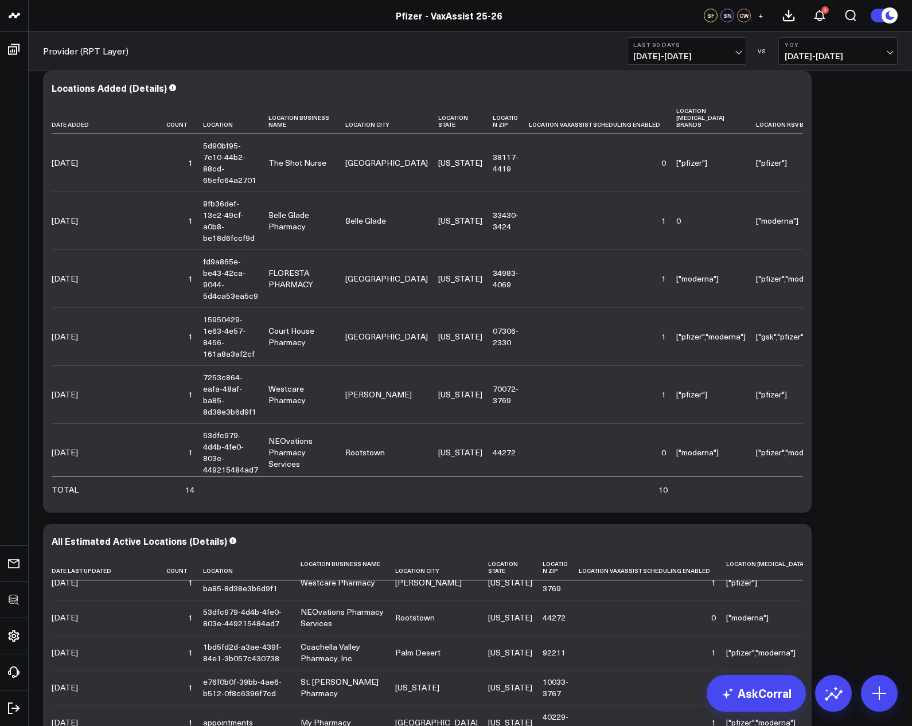
scroll to position [1212, 0]
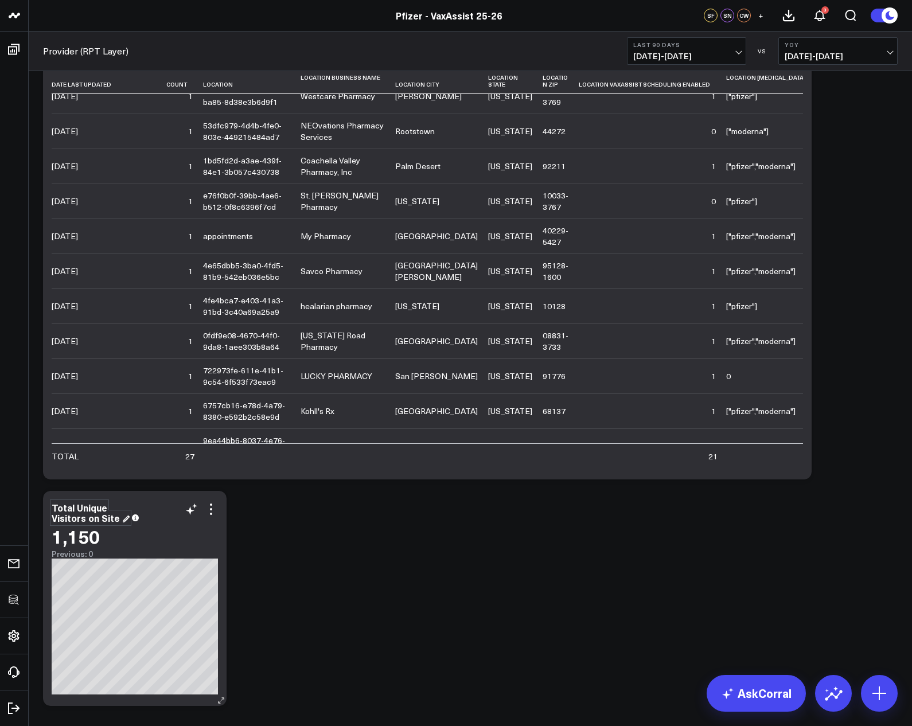
click at [70, 519] on div "Total Unique Visitors on Site" at bounding box center [91, 512] width 78 height 23
click at [207, 506] on icon at bounding box center [211, 509] width 14 height 14
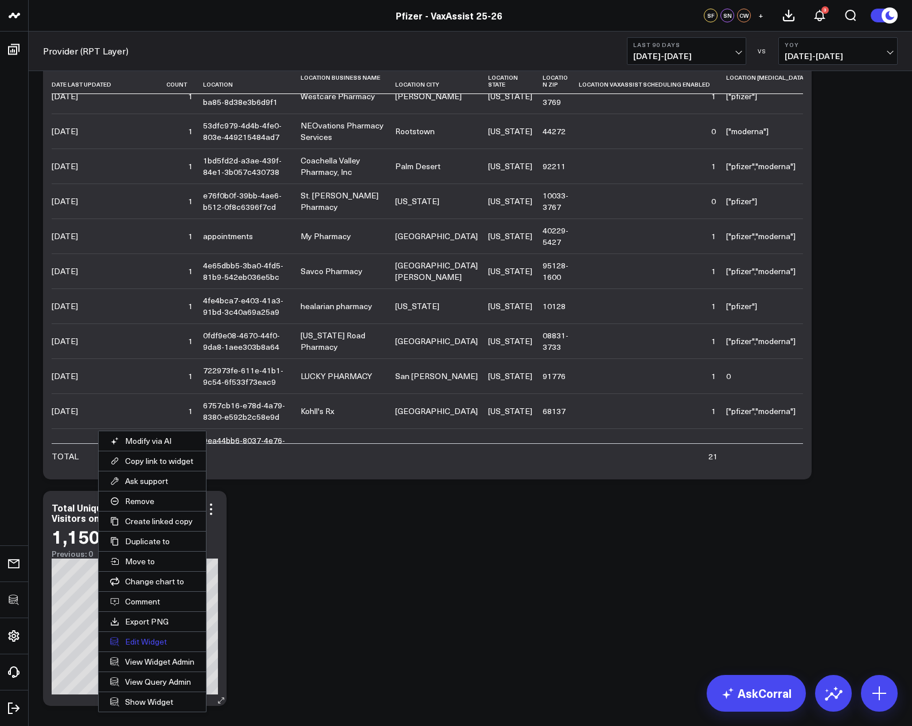
click at [151, 638] on button "Edit Widget" at bounding box center [152, 641] width 107 height 19
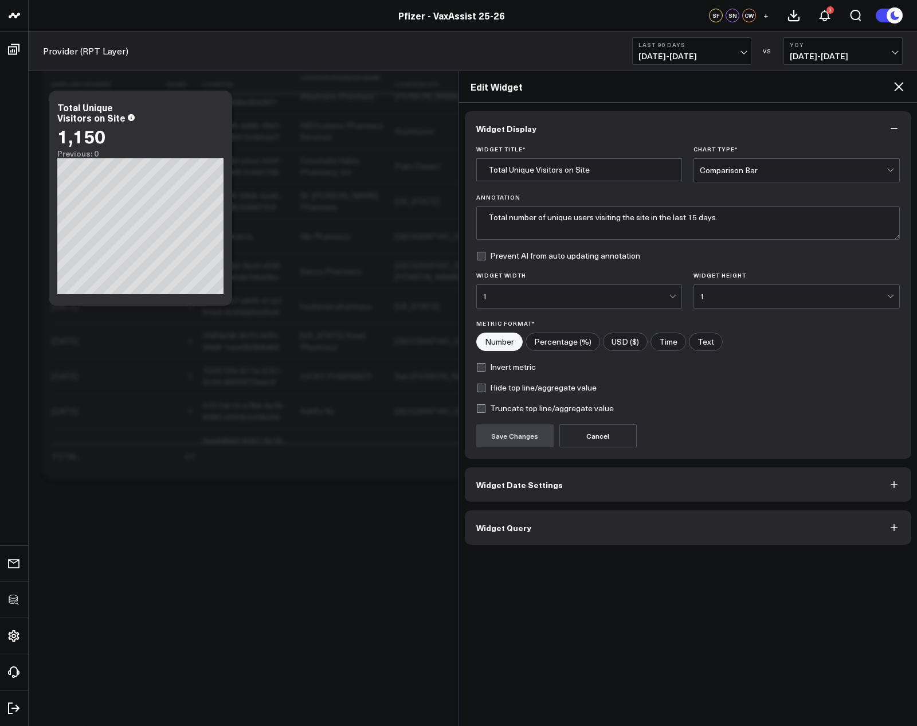
click at [560, 531] on button "Widget Query" at bounding box center [688, 527] width 447 height 34
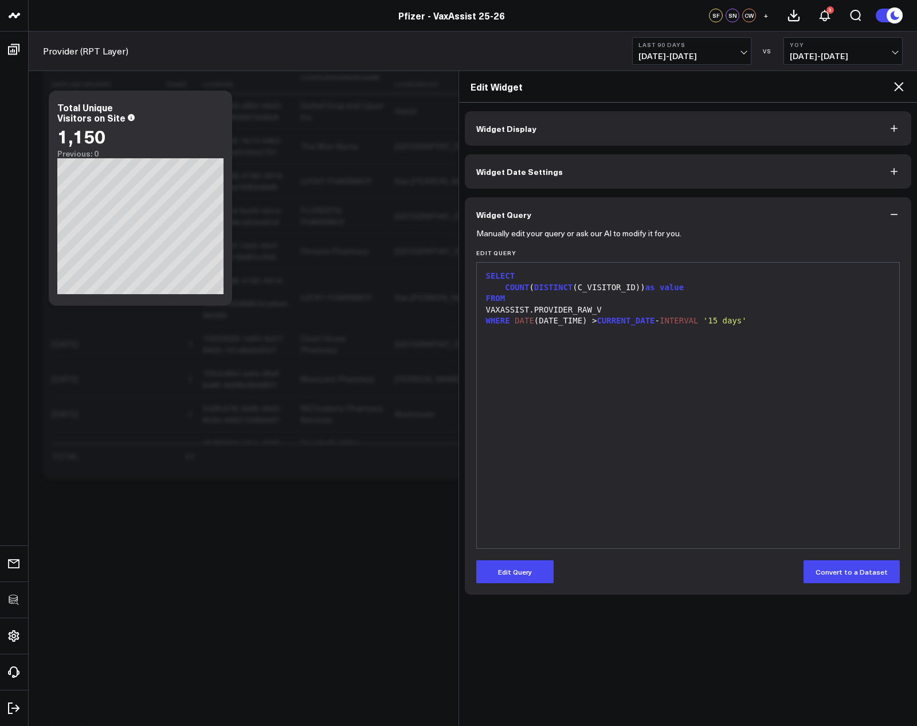
click at [616, 519] on div "SELECT COUNT ( DISTINCT (C_VISITOR_ID)) as value FROM VAXASSIST.PROVIDER_RAW_V …" at bounding box center [689, 405] width 412 height 274
click at [899, 88] on icon at bounding box center [899, 87] width 14 height 14
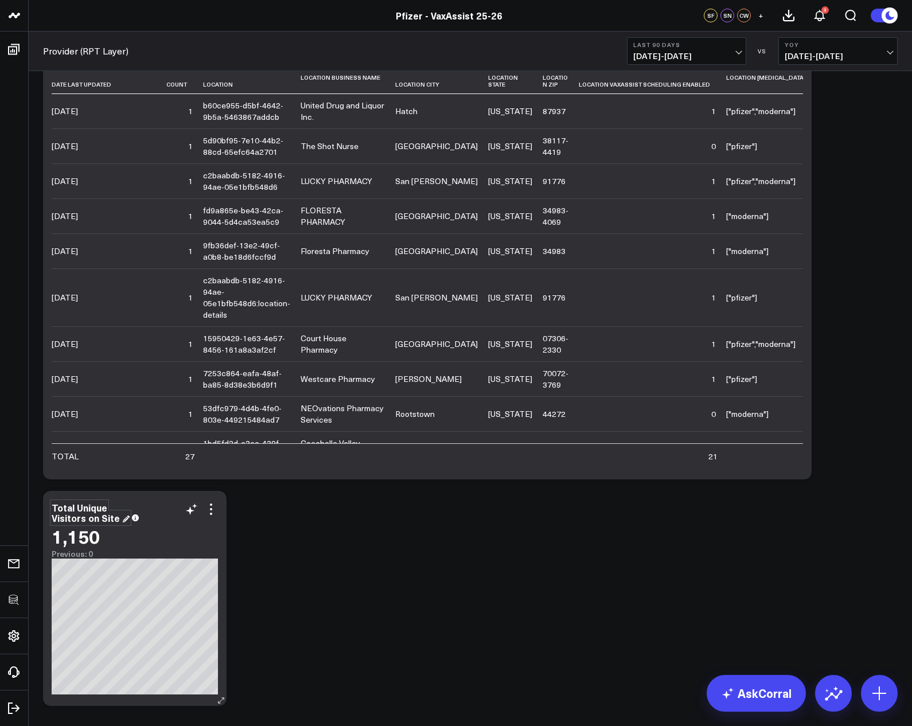
click at [74, 521] on div "Total Unique Visitors on Site" at bounding box center [91, 512] width 78 height 23
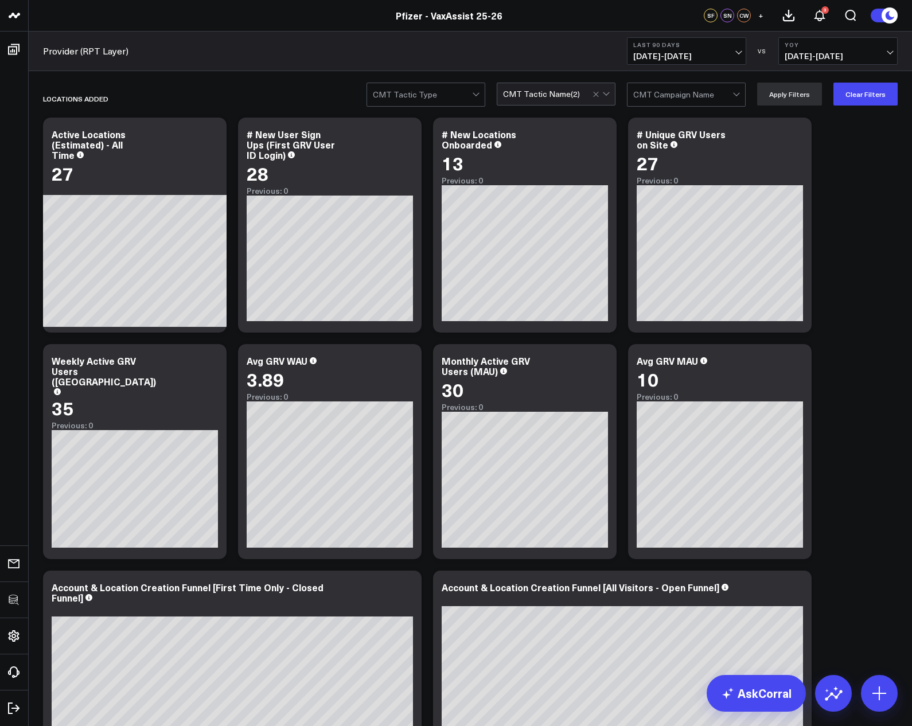
click at [850, 56] on span "[DATE] - [DATE]" at bounding box center [837, 56] width 107 height 9
click at [805, 145] on link "No Comparison" at bounding box center [838, 143] width 118 height 22
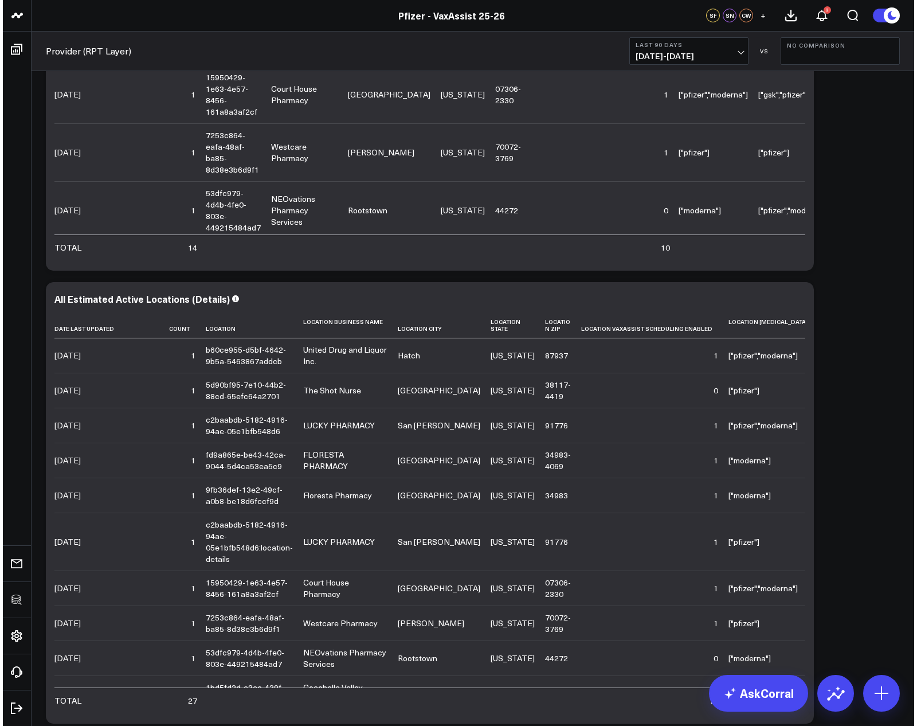
scroll to position [1525, 0]
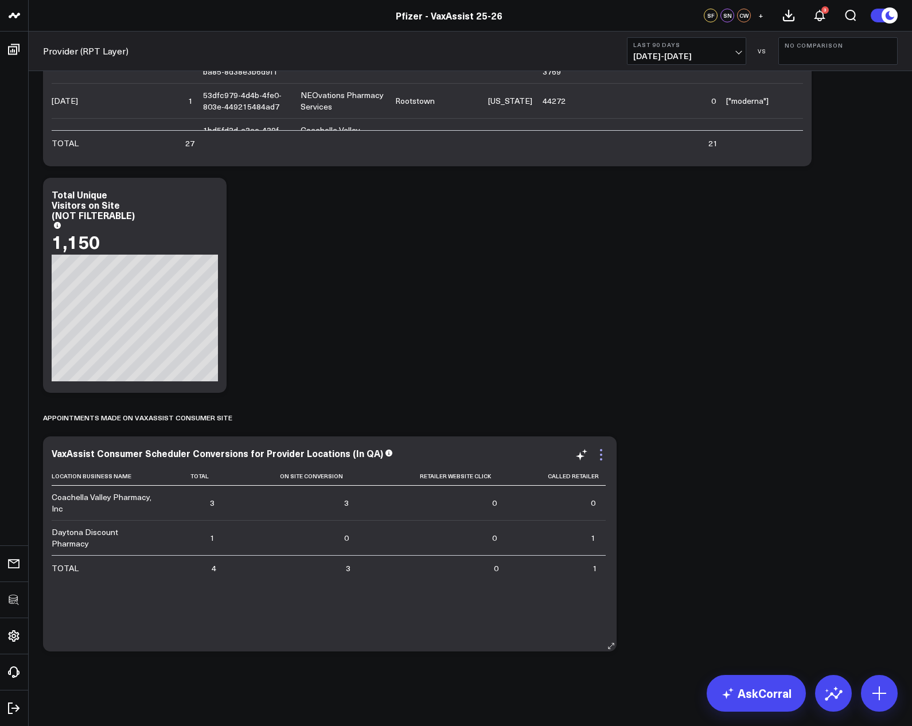
click at [597, 452] on icon at bounding box center [601, 455] width 14 height 14
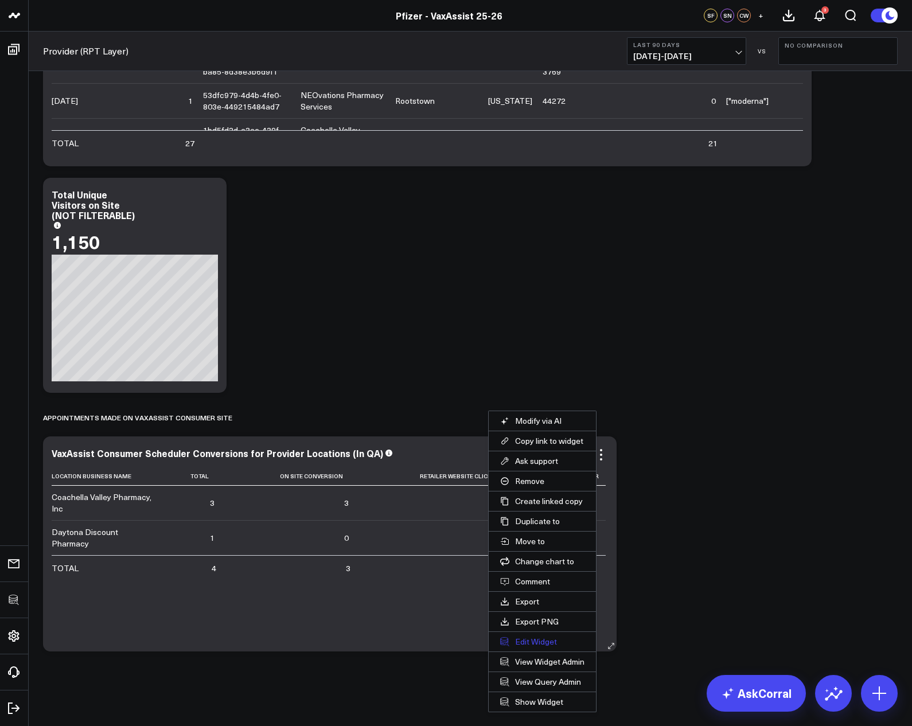
click at [550, 638] on button "Edit Widget" at bounding box center [541, 641] width 107 height 19
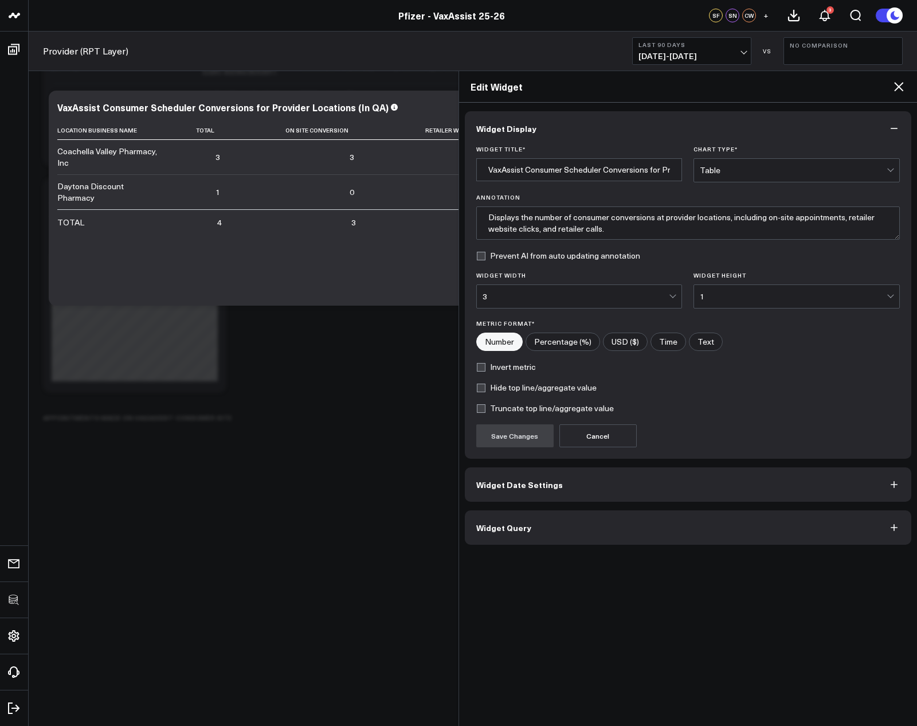
click at [564, 523] on button "Widget Query" at bounding box center [688, 527] width 447 height 34
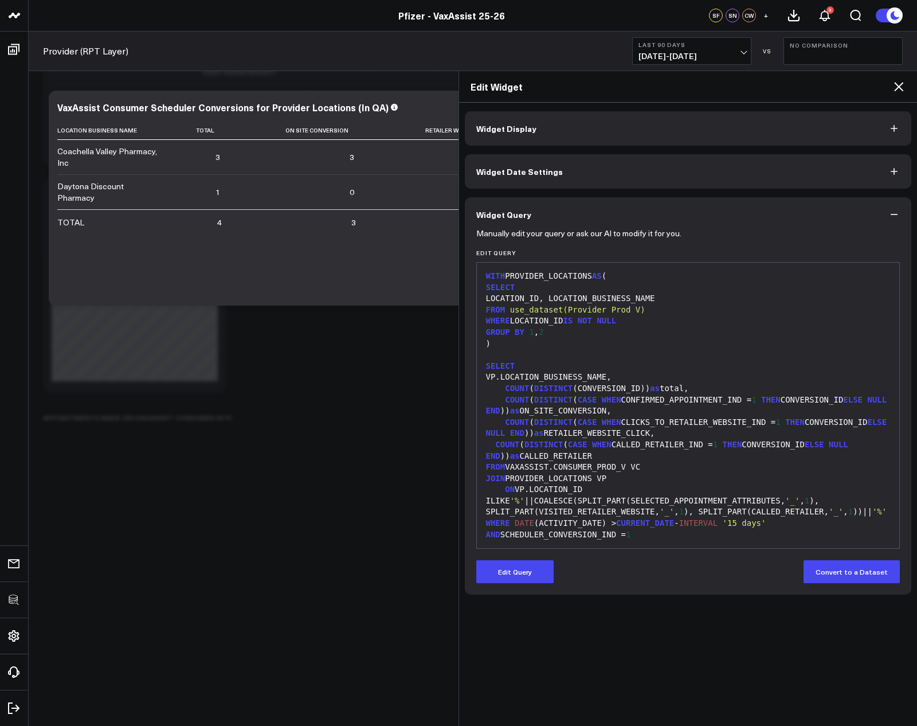
click at [900, 85] on icon at bounding box center [898, 86] width 9 height 9
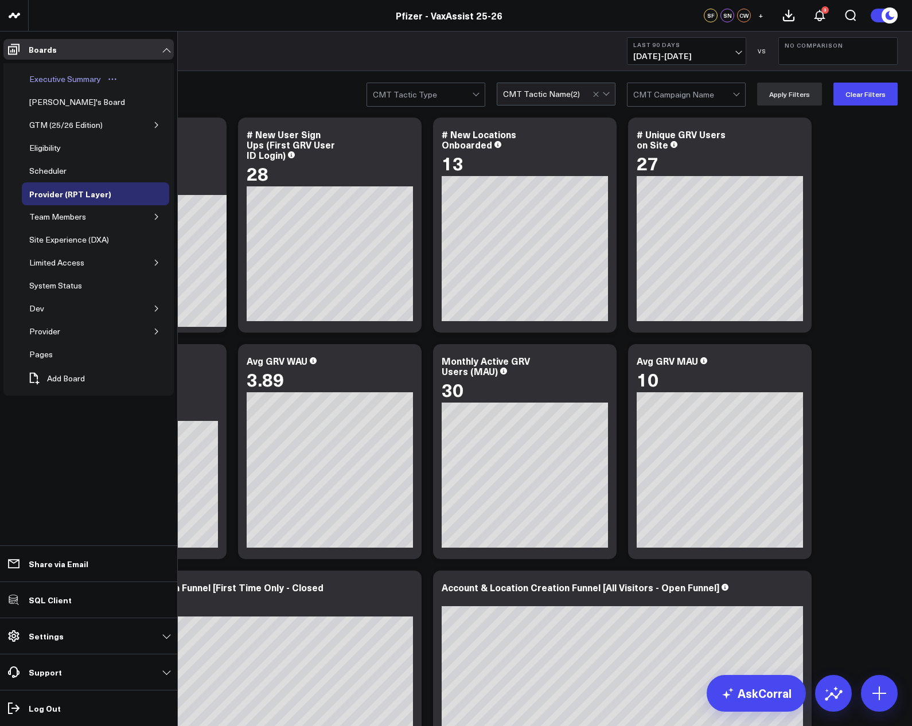
click at [40, 73] on div "Executive Summary" at bounding box center [64, 79] width 77 height 14
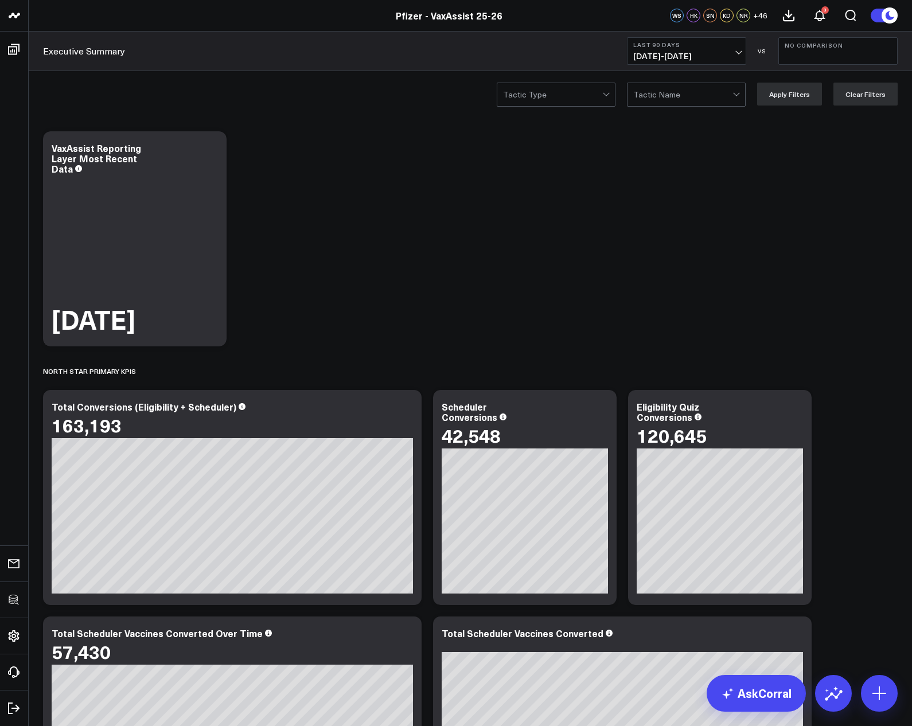
click at [659, 52] on span "[DATE] - [DATE]" at bounding box center [686, 56] width 107 height 9
click at [672, 233] on link "Last Month" at bounding box center [686, 232] width 118 height 22
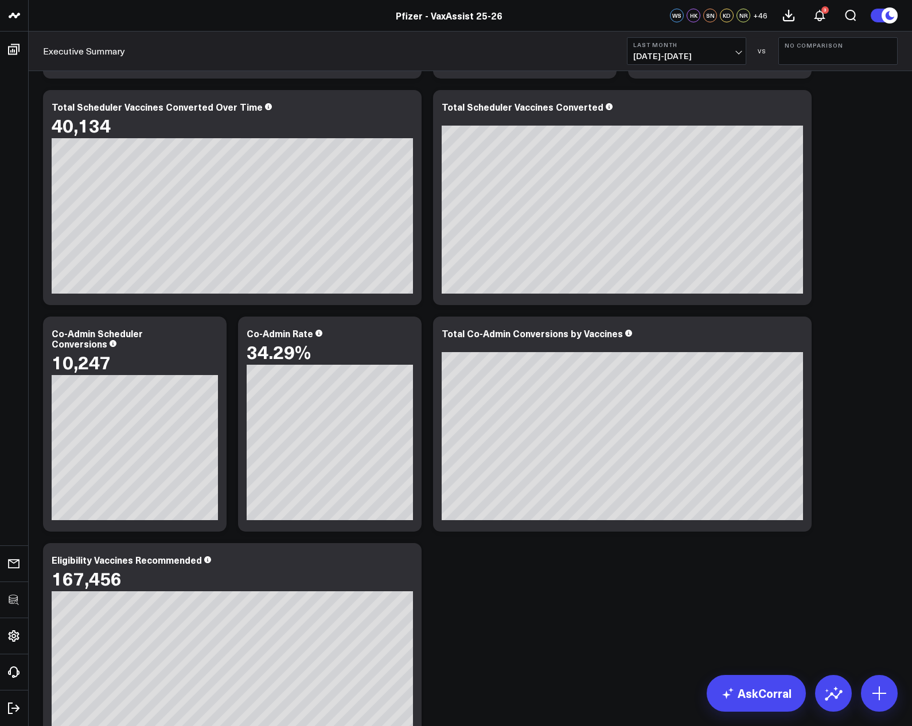
scroll to position [644, 0]
